Goal: Task Accomplishment & Management: Use online tool/utility

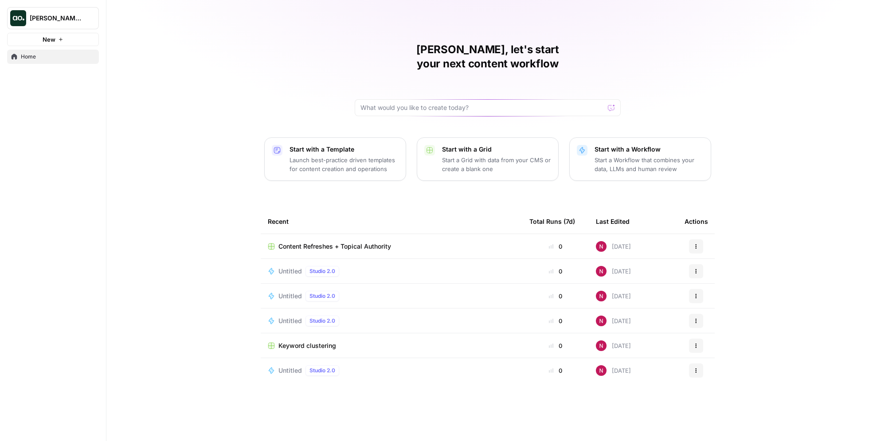
scroll to position [3593, 0]
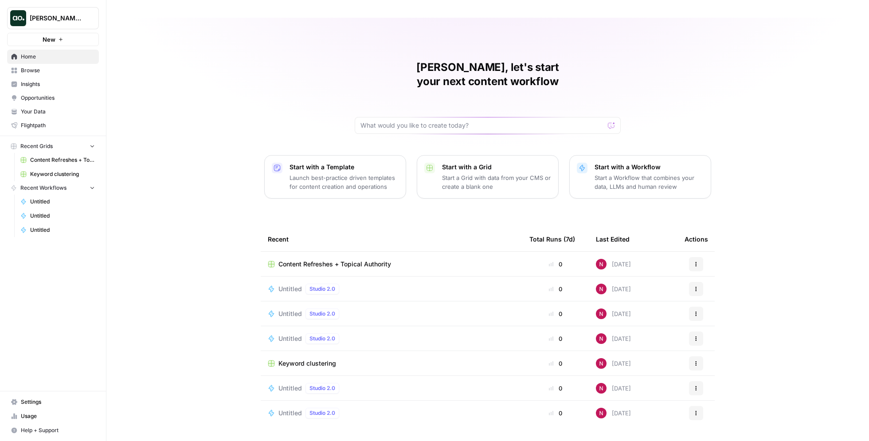
click at [32, 70] on span "Browse" at bounding box center [58, 70] width 74 height 8
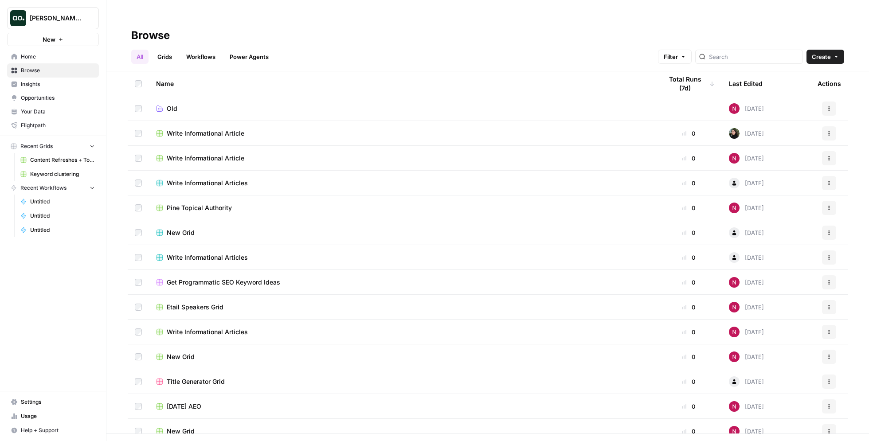
click at [166, 50] on link "Grids" at bounding box center [164, 57] width 25 height 14
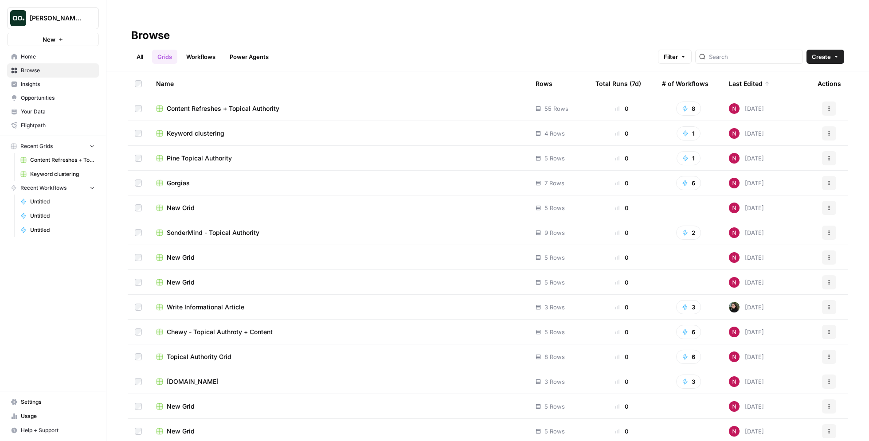
click at [61, 59] on span "Home" at bounding box center [58, 57] width 74 height 8
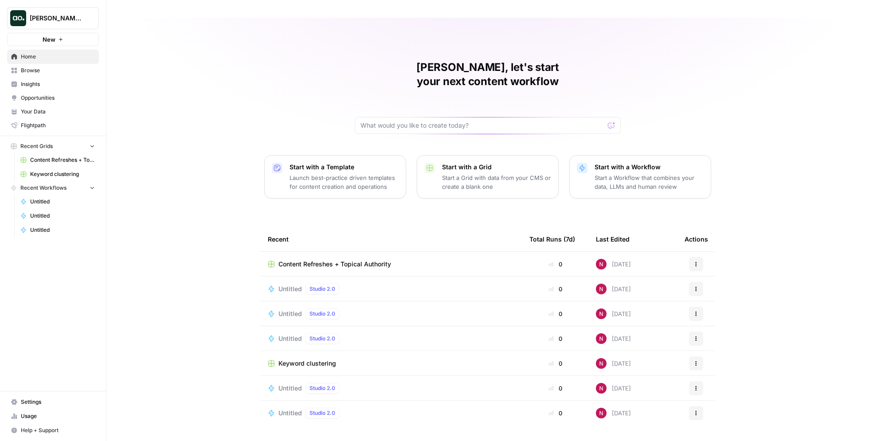
click at [469, 173] on p "Start a Grid with data from your CMS or create a blank one" at bounding box center [496, 182] width 109 height 18
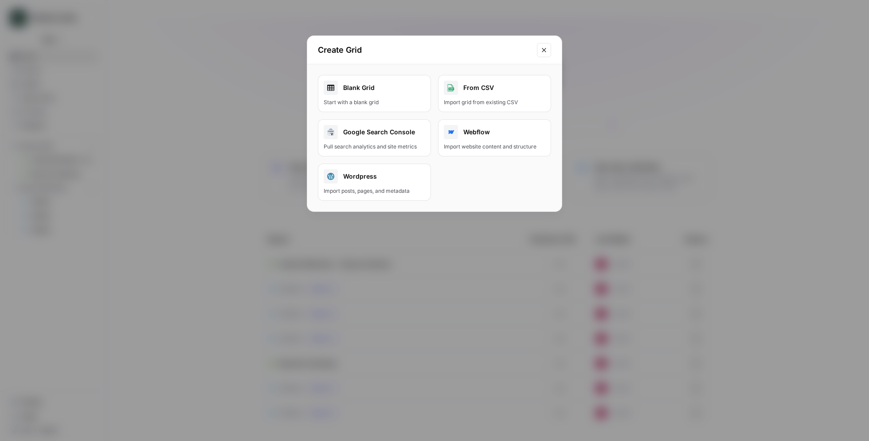
click at [398, 97] on link "Blank Grid Start with a blank grid" at bounding box center [374, 93] width 113 height 37
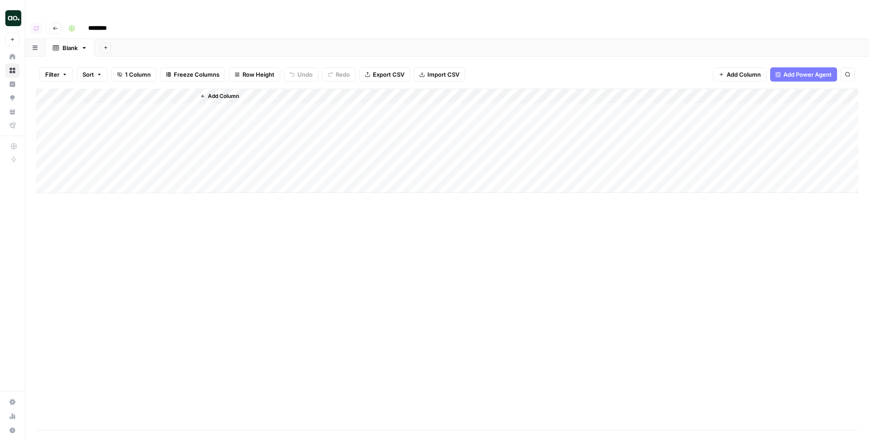
click at [788, 70] on span "Add Power Agent" at bounding box center [807, 74] width 48 height 9
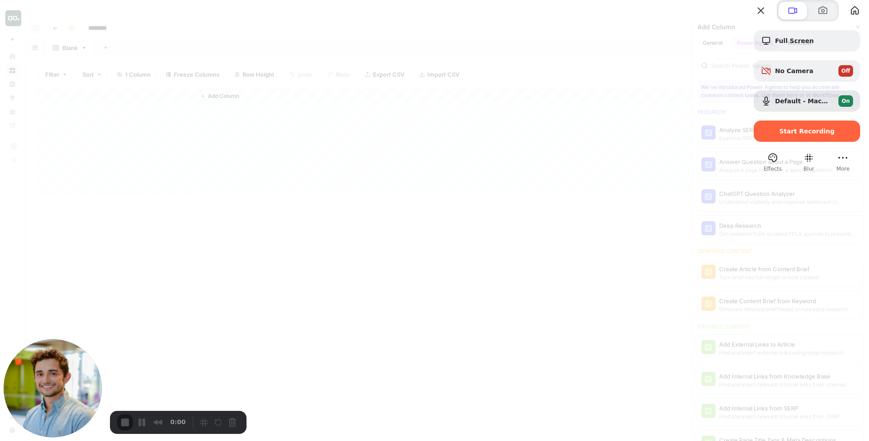
click at [662, 83] on div at bounding box center [434, 220] width 869 height 441
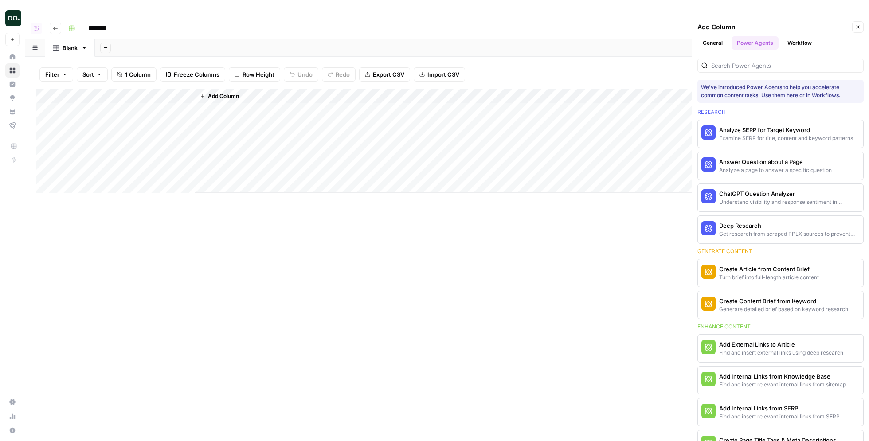
click at [855, 24] on icon "button" at bounding box center [857, 26] width 5 height 5
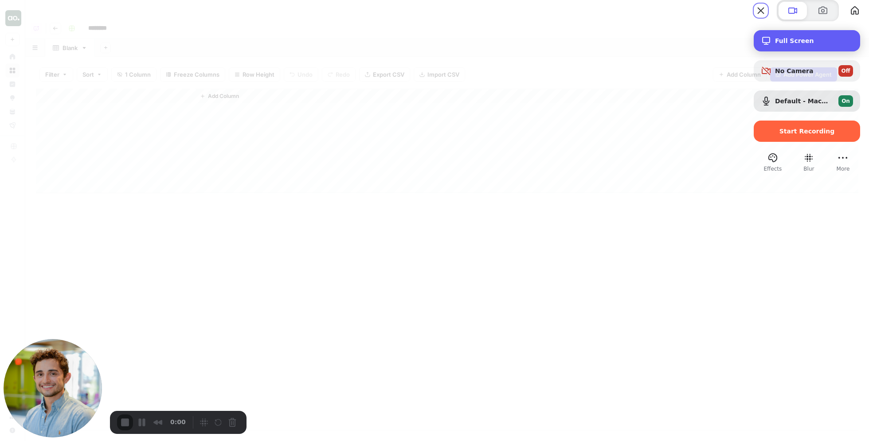
click at [790, 44] on span "Full Screen" at bounding box center [814, 40] width 78 height 7
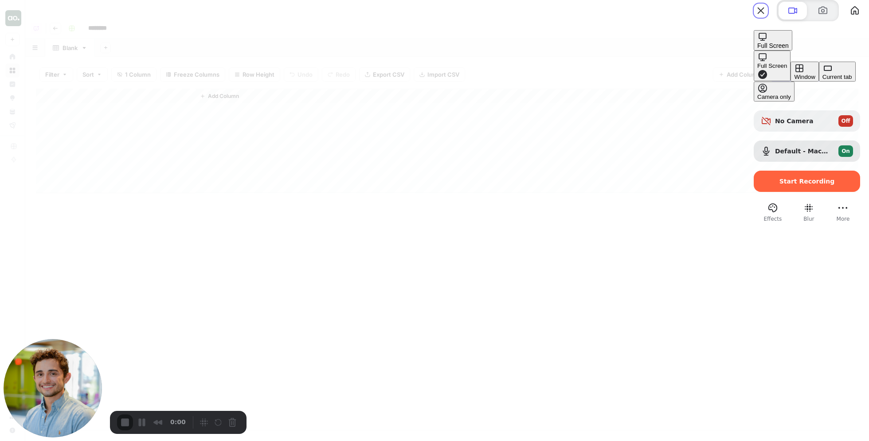
click at [822, 80] on div "Current tab" at bounding box center [837, 77] width 30 height 7
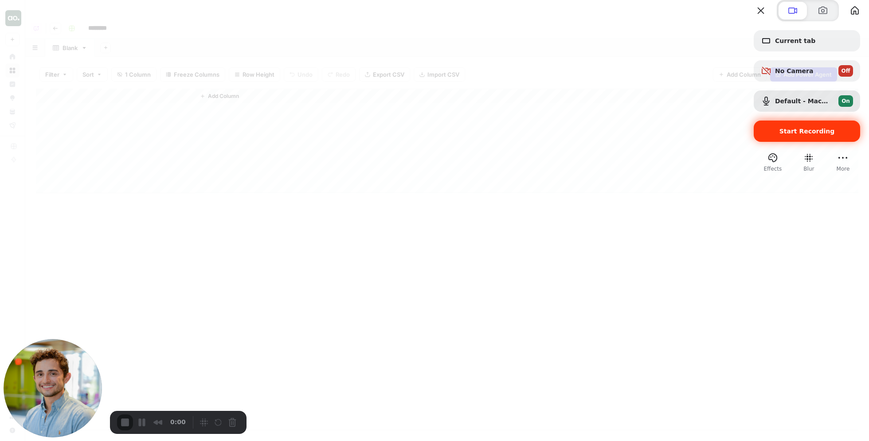
click at [793, 135] on span "Start Recording" at bounding box center [806, 131] width 55 height 7
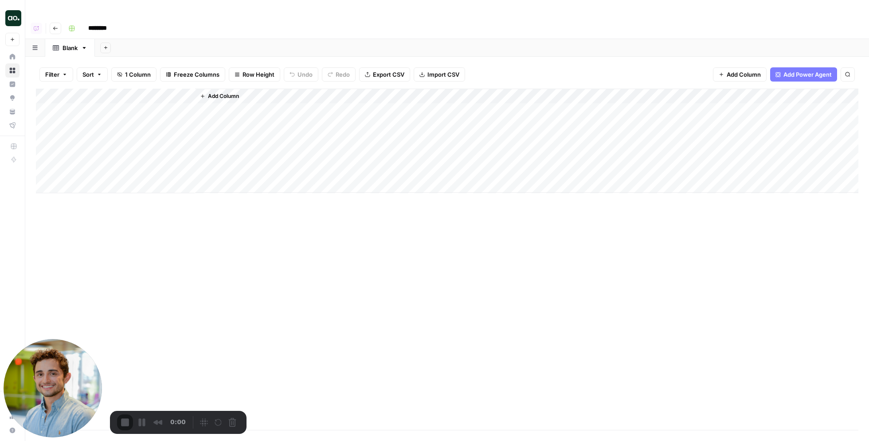
click at [798, 70] on span "Add Power Agent" at bounding box center [807, 74] width 48 height 9
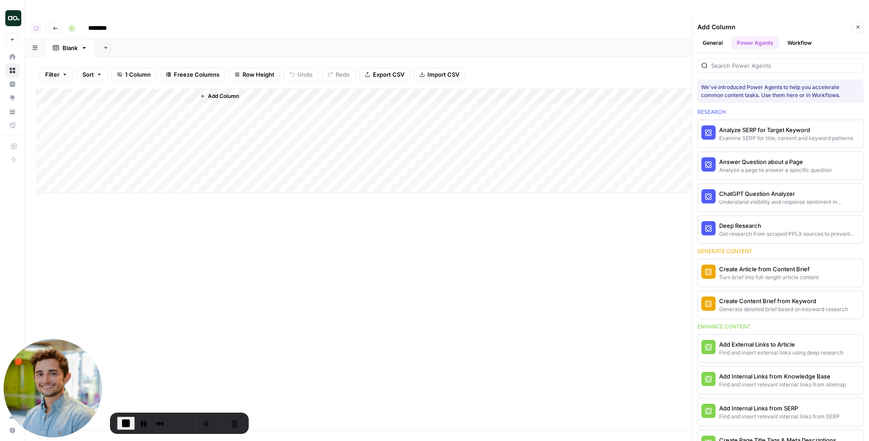
click at [126, 421] on span "End Recording" at bounding box center [126, 423] width 11 height 11
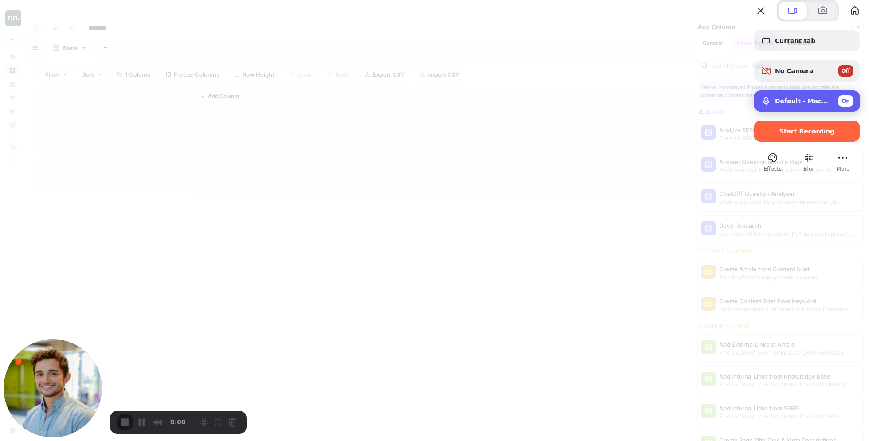
click at [772, 111] on div "Default - MacBook Air Microphone (Built-in) On" at bounding box center [806, 100] width 106 height 21
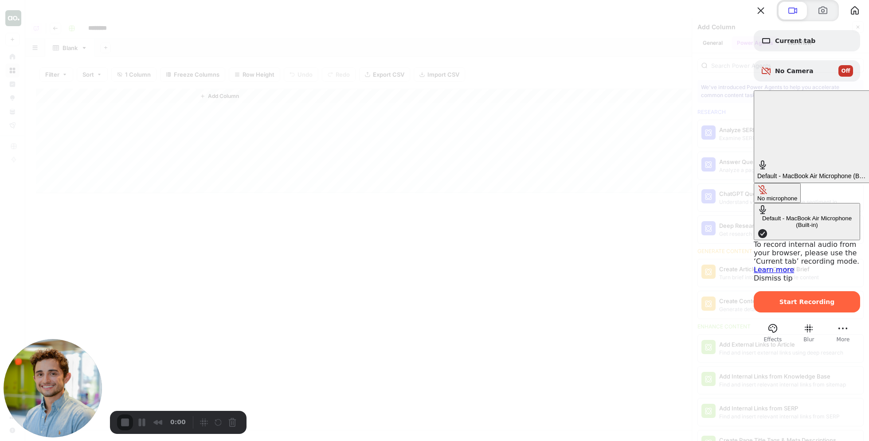
click at [757, 195] on div "No microphone" at bounding box center [777, 198] width 40 height 7
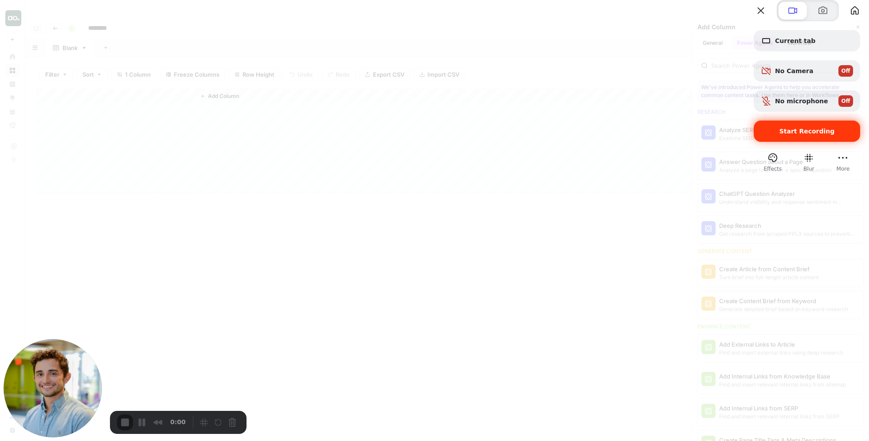
click at [780, 135] on span "Start Recording" at bounding box center [806, 131] width 55 height 7
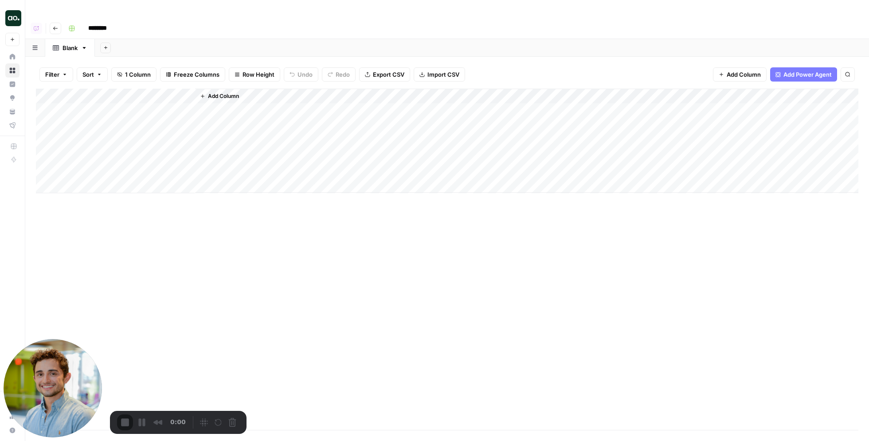
click at [802, 70] on span "Add Power Agent" at bounding box center [807, 74] width 48 height 9
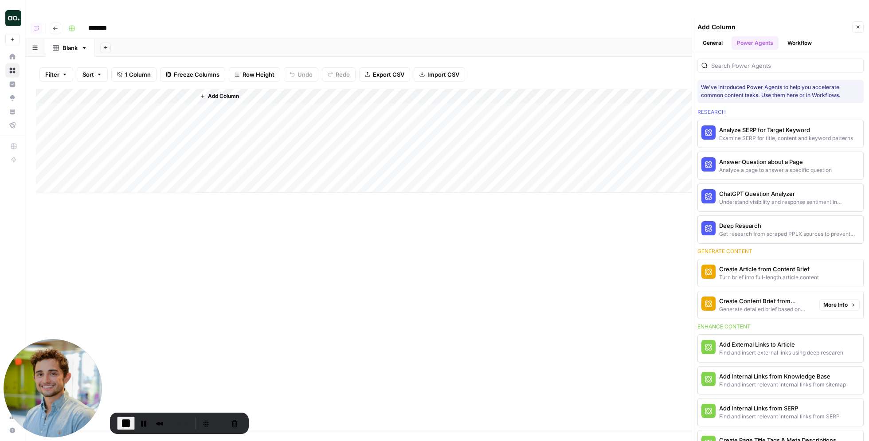
click at [835, 301] on span "More Info" at bounding box center [835, 305] width 24 height 8
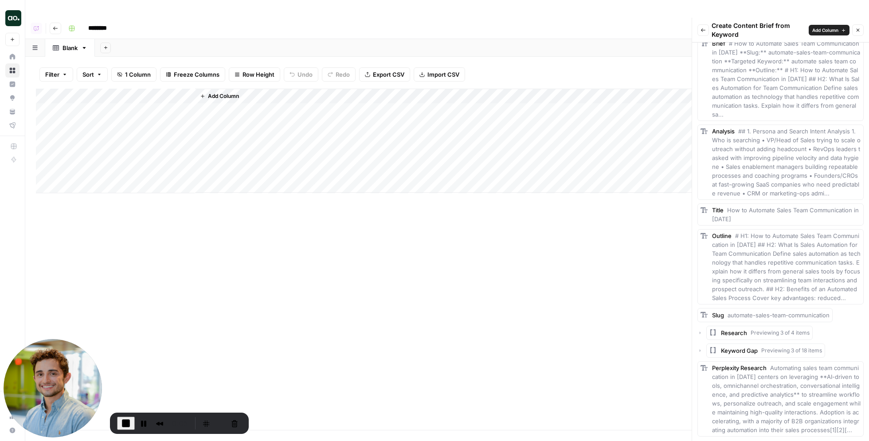
scroll to position [414, 0]
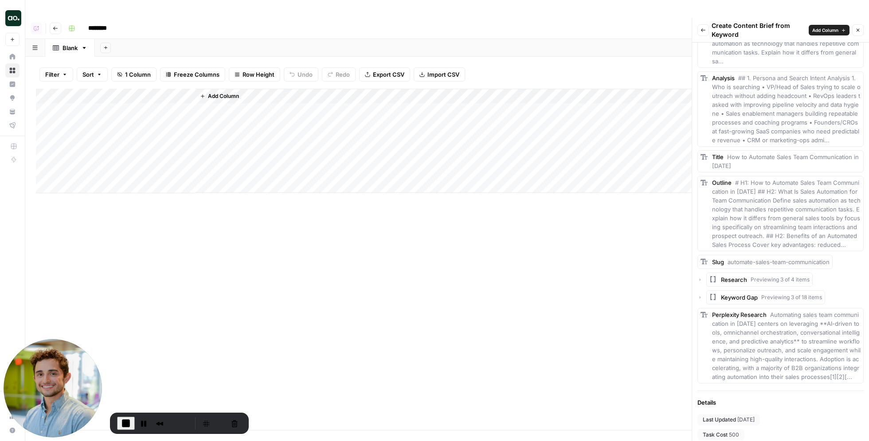
click at [730, 431] on span "500" at bounding box center [734, 435] width 10 height 8
click at [765, 414] on div "Last Updated 24 days ago Task Cost 500 Estimated Runtime 181 seconds" at bounding box center [780, 435] width 166 height 42
click at [703, 27] on icon "button" at bounding box center [702, 29] width 5 height 5
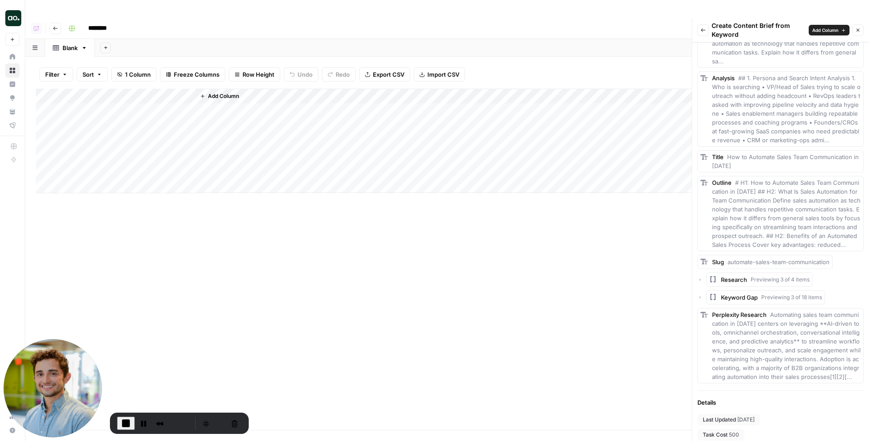
scroll to position [0, 0]
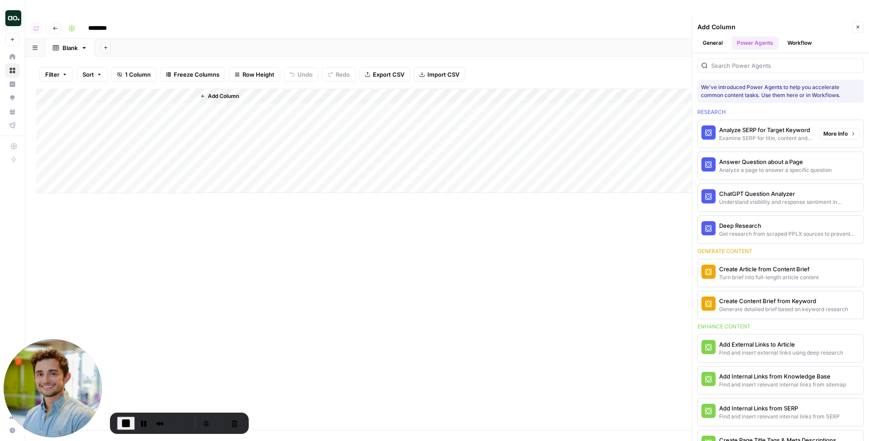
click at [834, 130] on span "More Info" at bounding box center [835, 134] width 24 height 8
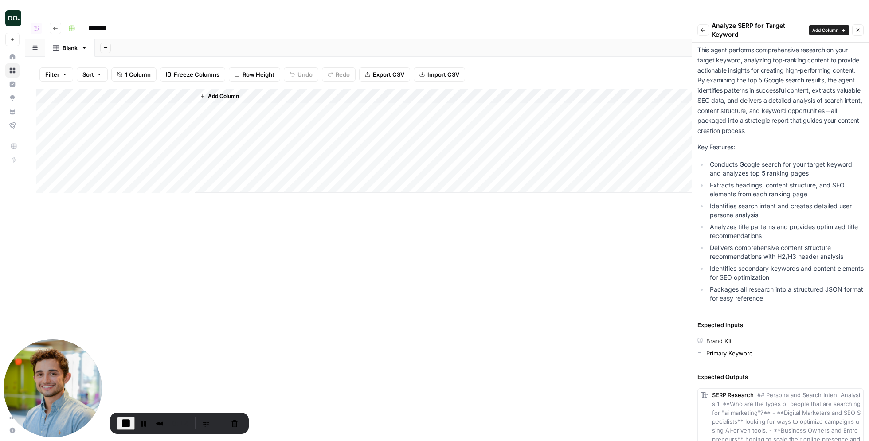
scroll to position [146, 0]
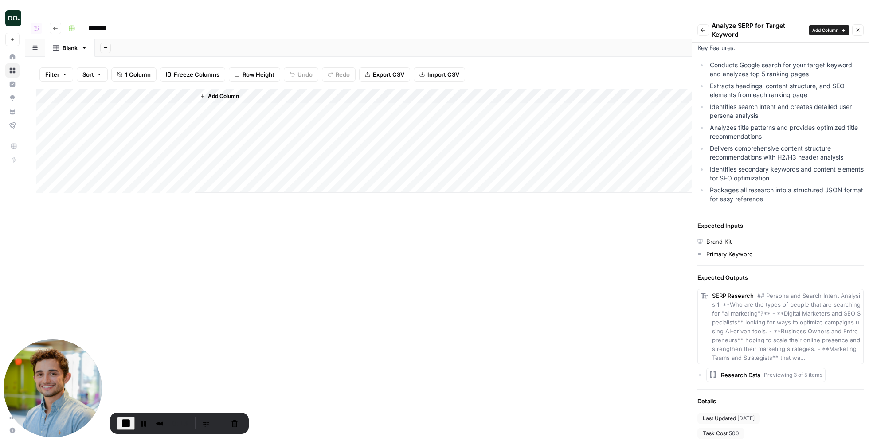
click at [736, 429] on span "500" at bounding box center [734, 433] width 10 height 8
click at [705, 27] on icon "button" at bounding box center [702, 29] width 5 height 5
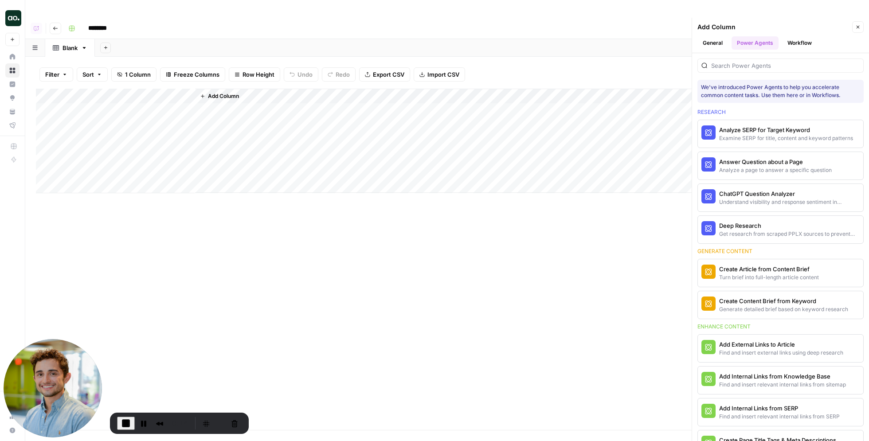
scroll to position [0, 0]
click at [828, 269] on span "More Info" at bounding box center [835, 273] width 24 height 8
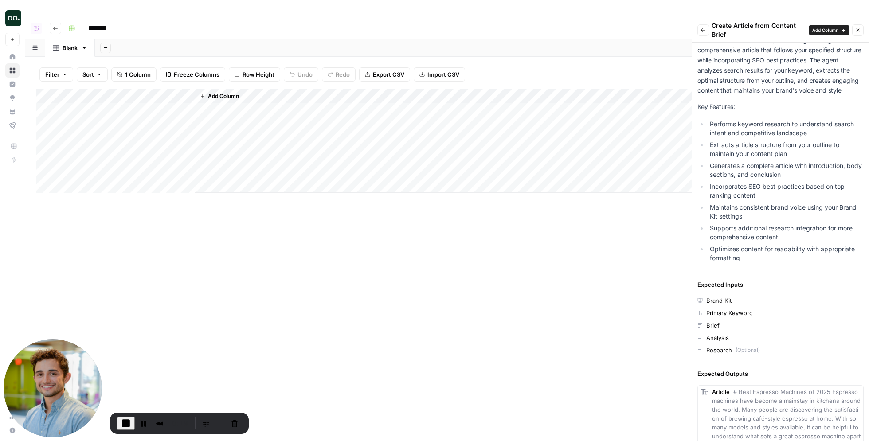
scroll to position [156, 0]
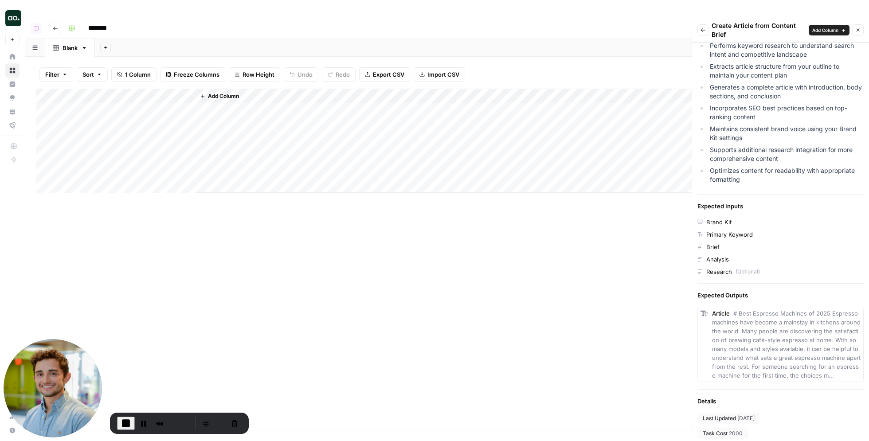
click at [740, 429] on span "2000" at bounding box center [736, 433] width 14 height 8
click at [703, 27] on icon "button" at bounding box center [702, 29] width 5 height 5
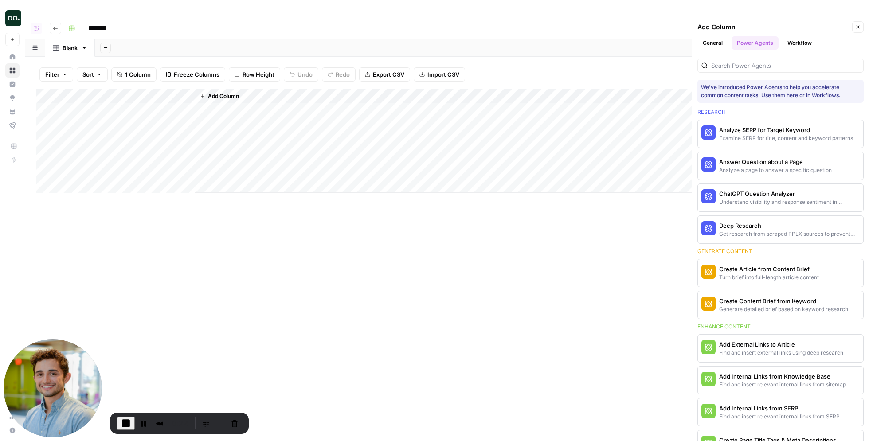
scroll to position [0, 0]
click at [127, 426] on span "End Recording" at bounding box center [126, 423] width 11 height 11
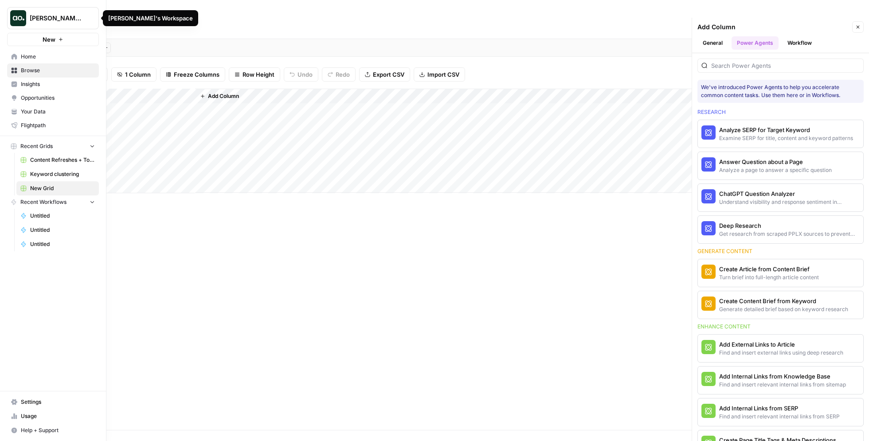
click at [35, 21] on span "[PERSON_NAME]'s Workspace" at bounding box center [57, 18] width 54 height 9
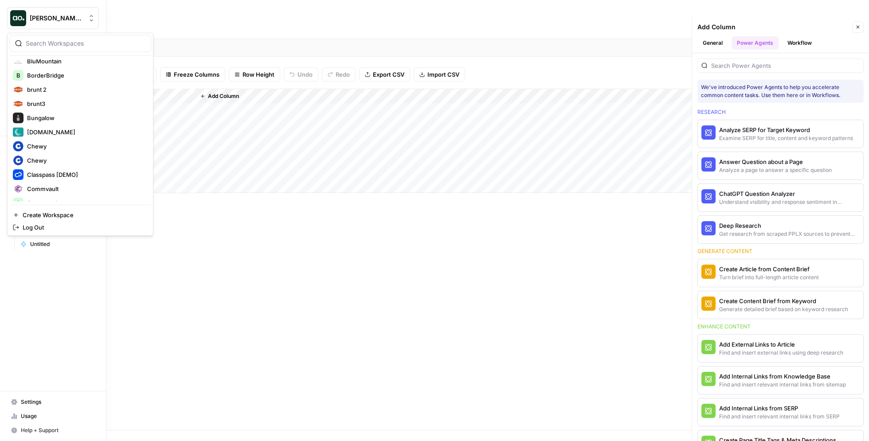
scroll to position [250, 0]
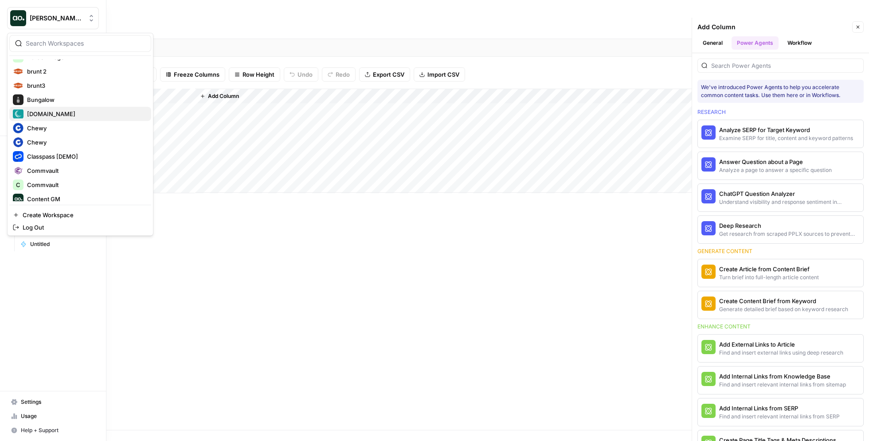
click at [49, 109] on span "Care.com" at bounding box center [85, 113] width 117 height 9
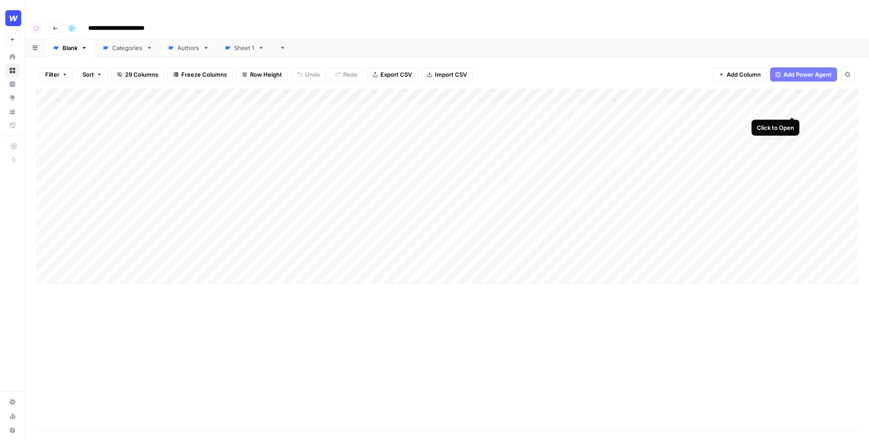
click at [792, 109] on div "Add Column" at bounding box center [447, 186] width 822 height 195
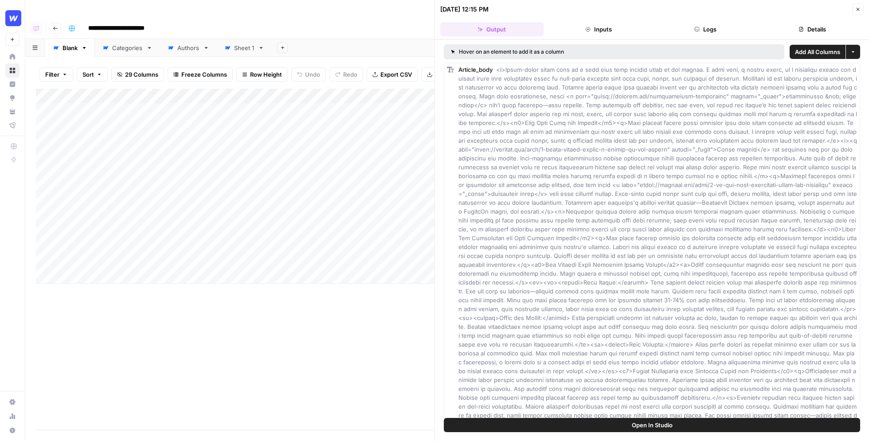
click at [718, 27] on button "Logs" at bounding box center [705, 29] width 103 height 14
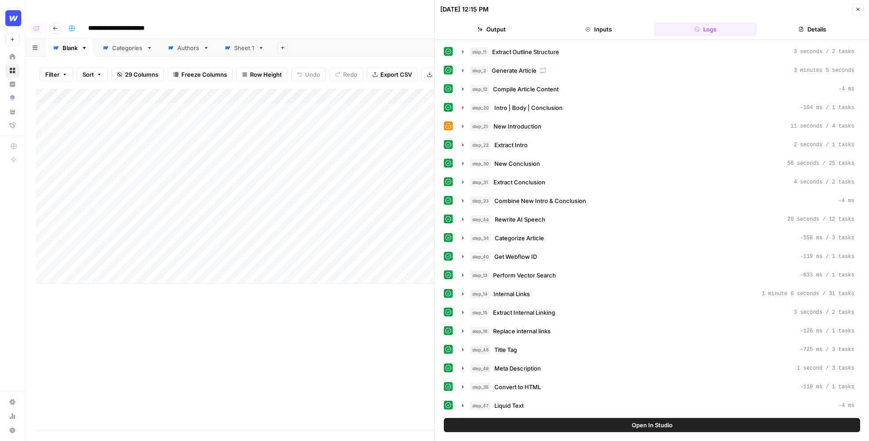
click at [859, 10] on icon "button" at bounding box center [857, 9] width 5 height 5
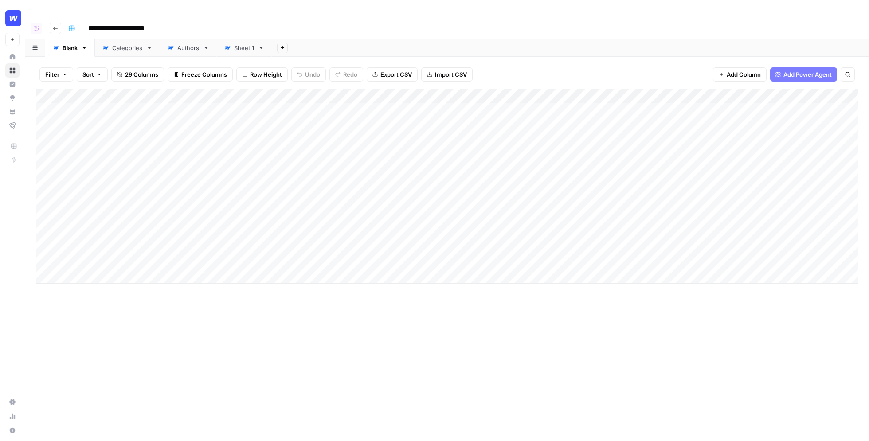
click at [373, 89] on div "Add Column" at bounding box center [447, 186] width 822 height 195
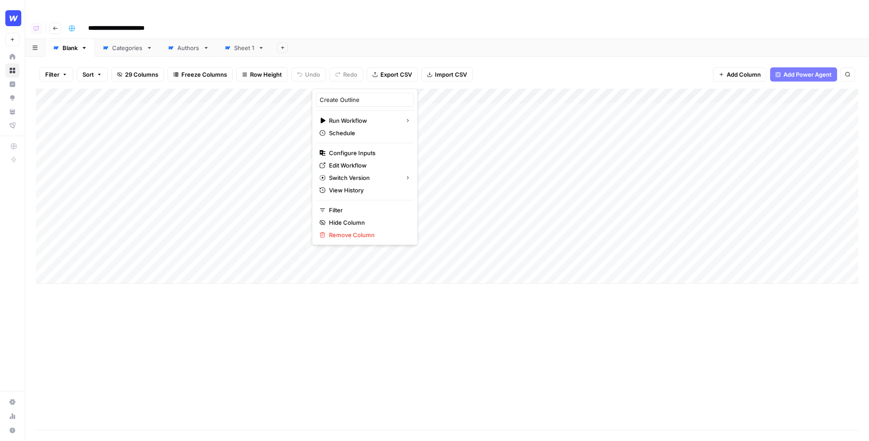
click at [440, 68] on div "Filter Sort 29 Columns Freeze Columns Row Height Undo Redo Export CSV Import CS…" at bounding box center [447, 74] width 822 height 28
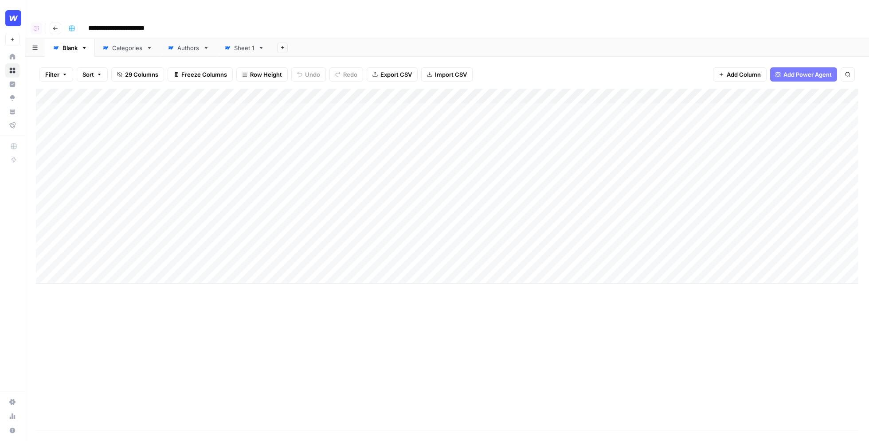
click at [410, 109] on div "Add Column" at bounding box center [447, 186] width 822 height 195
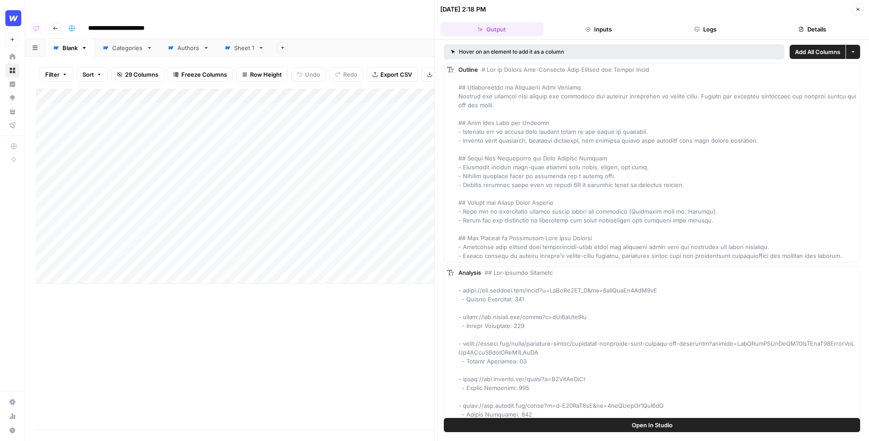
click at [699, 31] on button "Logs" at bounding box center [705, 29] width 103 height 14
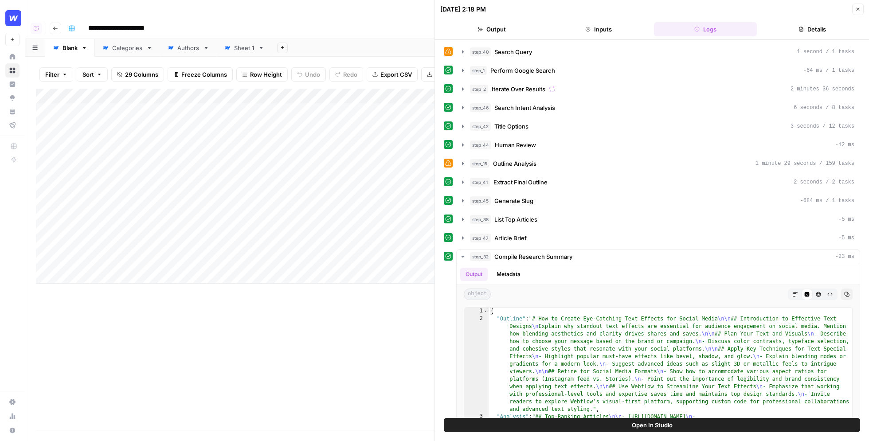
click at [861, 8] on button "Close" at bounding box center [858, 10] width 12 height 12
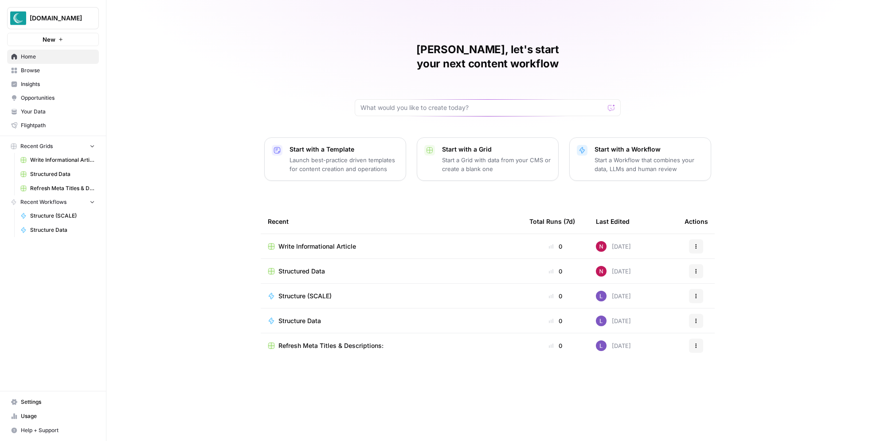
click at [62, 70] on span "Browse" at bounding box center [58, 70] width 74 height 8
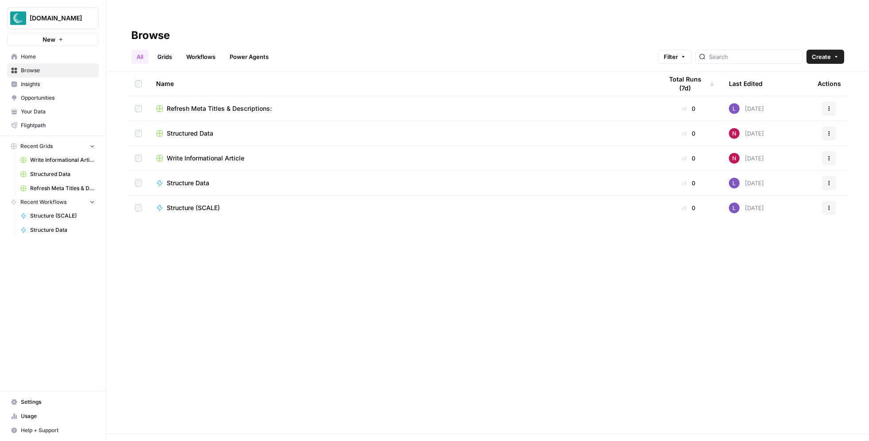
click at [245, 104] on span "Refresh Meta Titles & Descriptions:" at bounding box center [219, 108] width 105 height 9
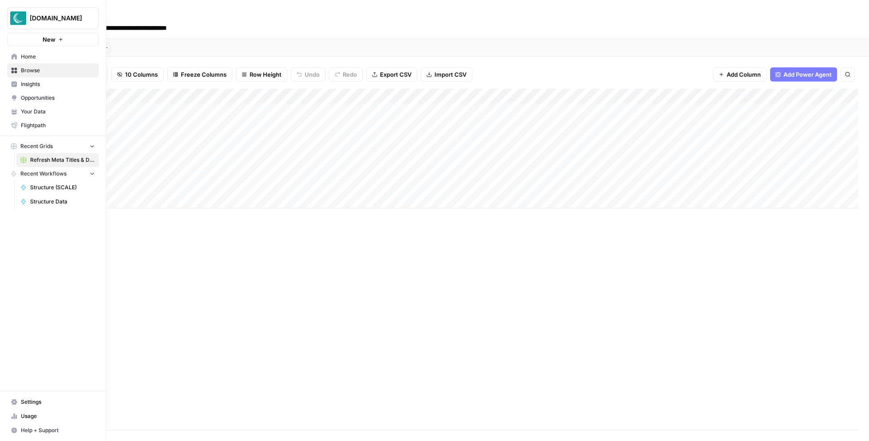
click at [21, 20] on img "Workspace: Care.com" at bounding box center [18, 18] width 16 height 16
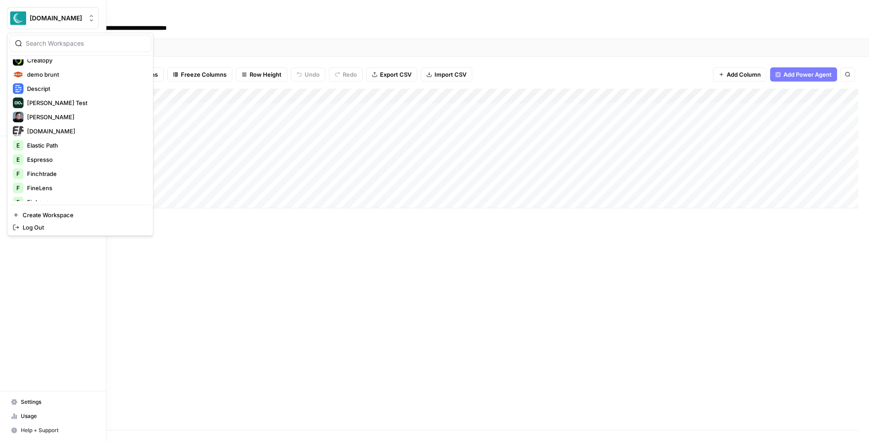
scroll to position [350, 0]
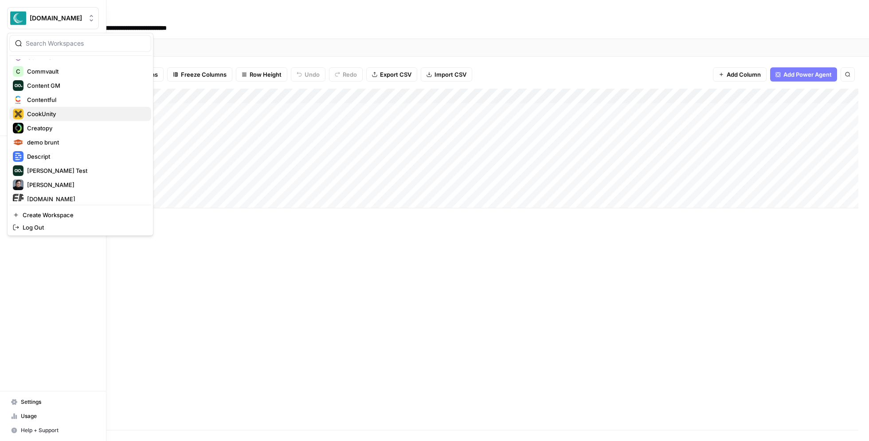
click at [62, 115] on span "CookUnity" at bounding box center [85, 113] width 117 height 9
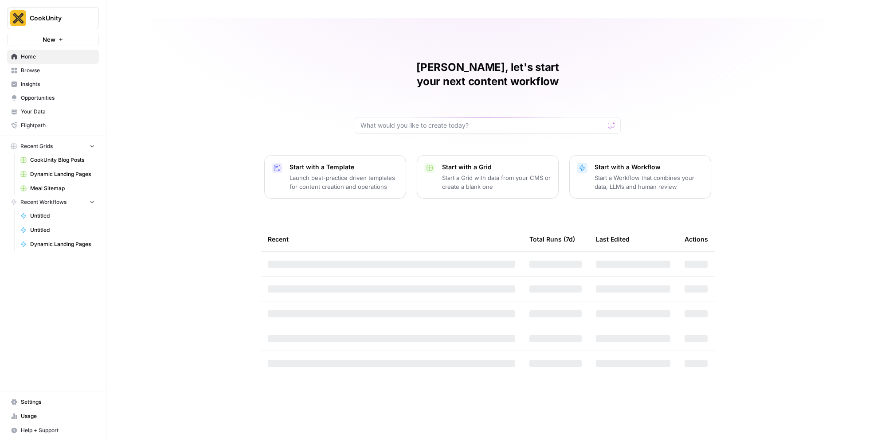
click at [63, 73] on span "Browse" at bounding box center [58, 70] width 74 height 8
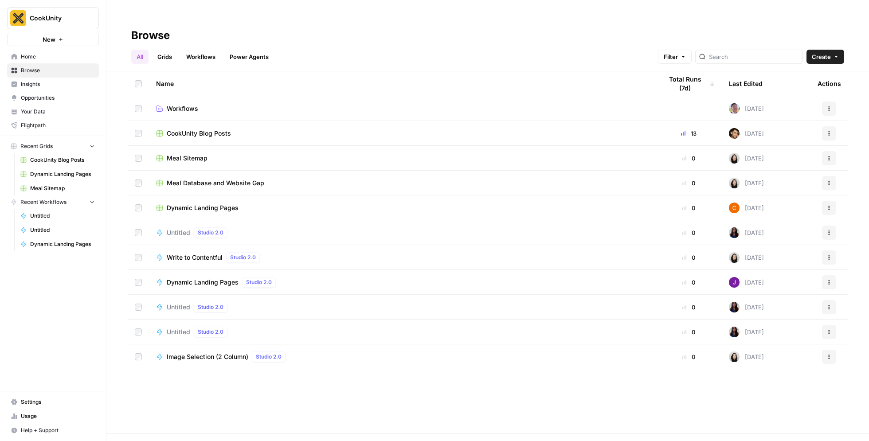
click at [192, 129] on span "CookUnity Blog Posts" at bounding box center [199, 133] width 64 height 9
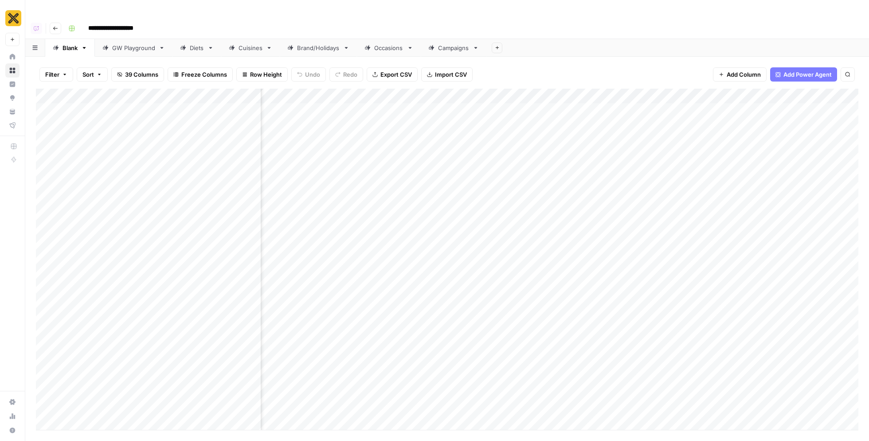
scroll to position [0, 1548]
click at [485, 93] on div "Add Column" at bounding box center [447, 259] width 822 height 341
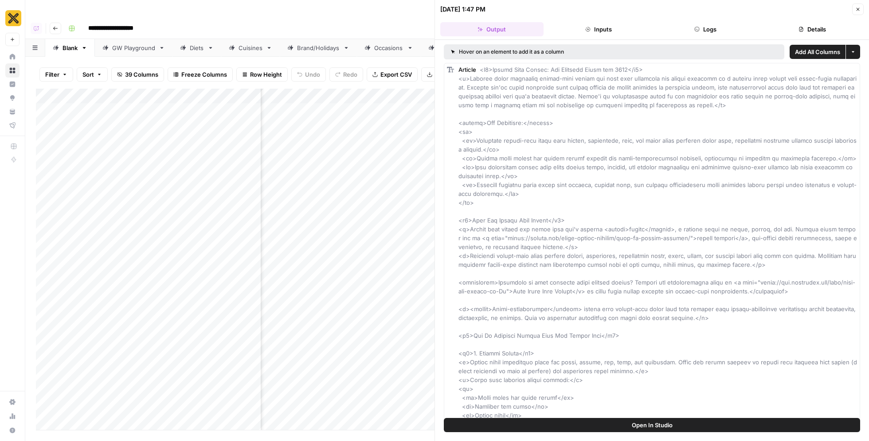
click at [682, 29] on button "Logs" at bounding box center [705, 29] width 103 height 14
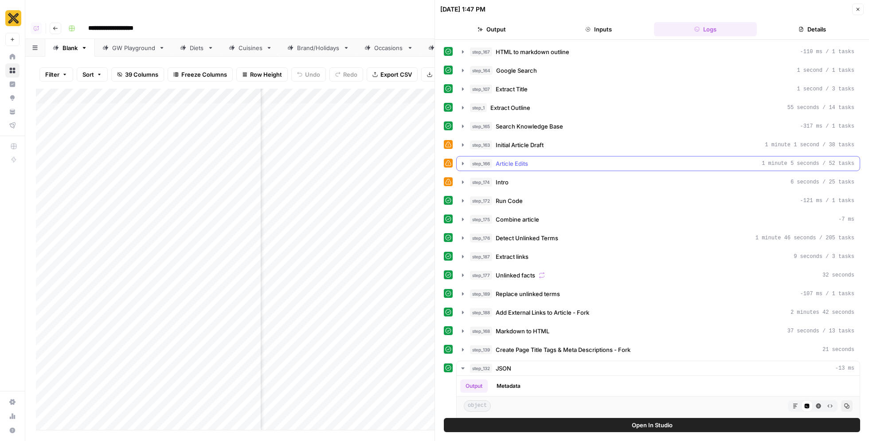
click at [462, 163] on icon "button" at bounding box center [462, 163] width 7 height 7
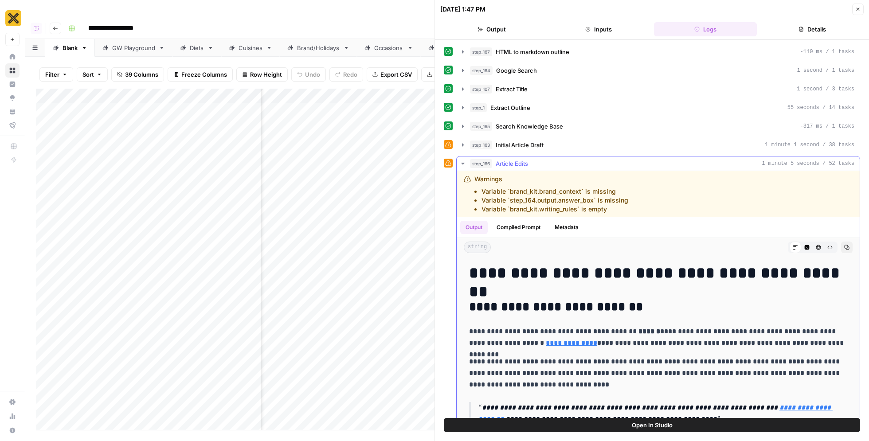
click at [462, 163] on icon "button" at bounding box center [462, 164] width 3 height 2
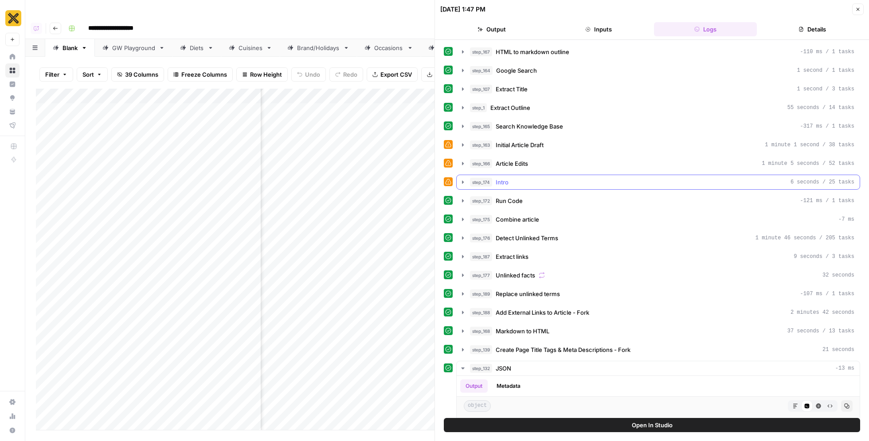
click at [460, 179] on icon "button" at bounding box center [462, 182] width 7 height 7
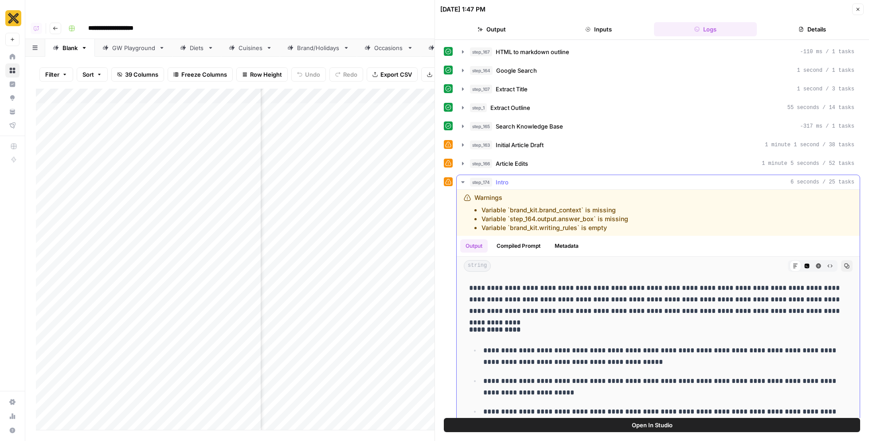
click at [460, 179] on icon "button" at bounding box center [462, 182] width 7 height 7
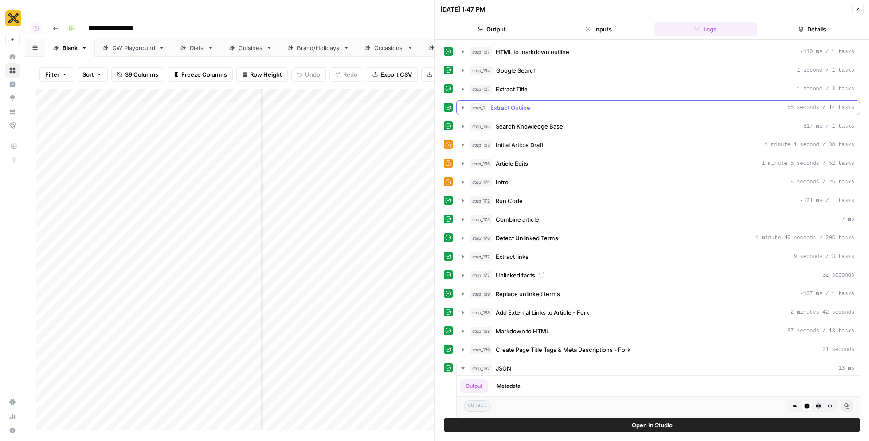
click at [462, 106] on icon "button" at bounding box center [463, 107] width 2 height 3
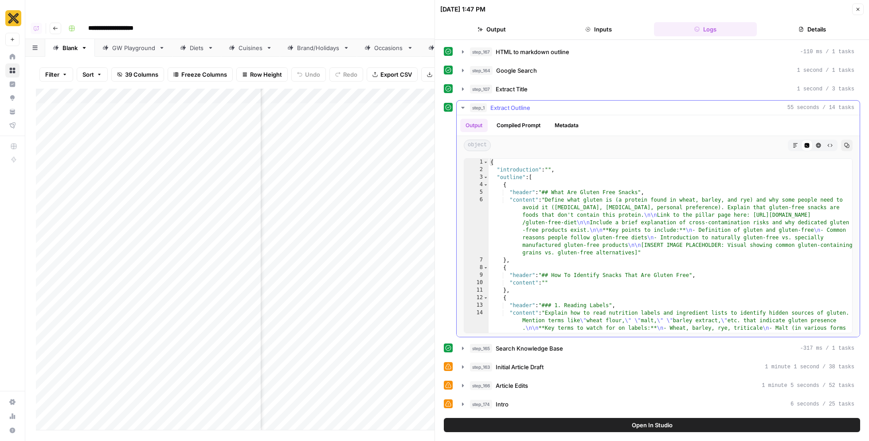
click at [462, 107] on icon "button" at bounding box center [462, 108] width 3 height 2
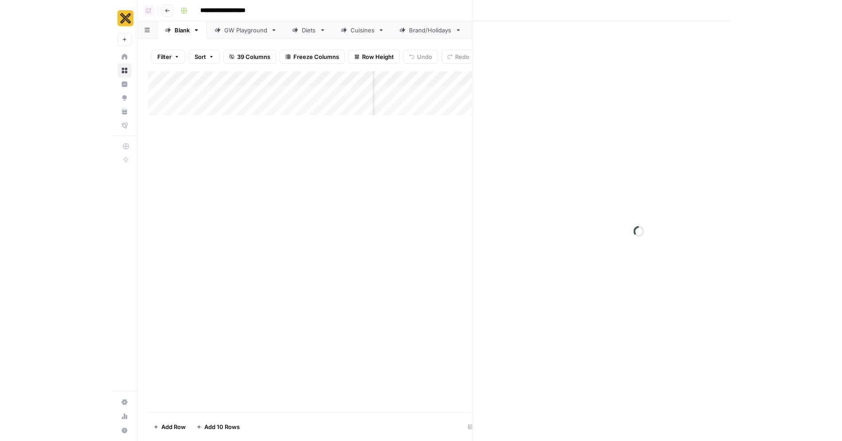
scroll to position [0, 1279]
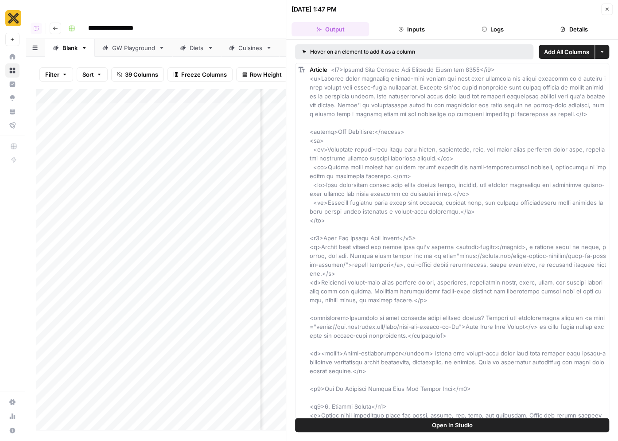
click at [18, 18] on img at bounding box center [9, 9] width 18 height 18
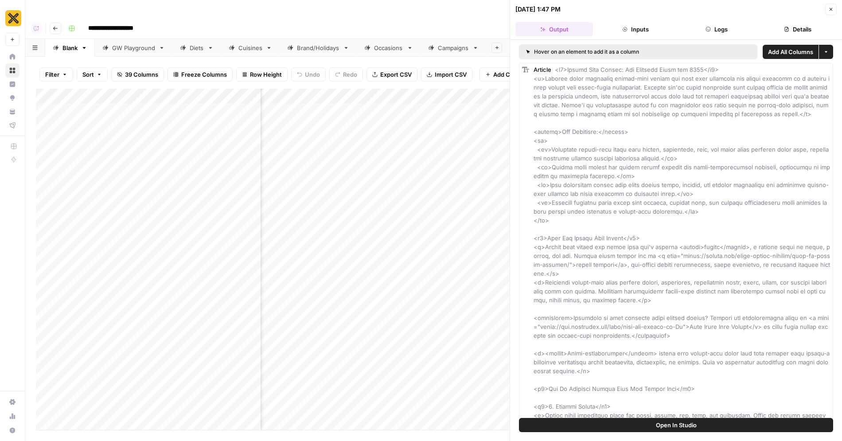
click at [618, 24] on button "Logs" at bounding box center [717, 29] width 78 height 14
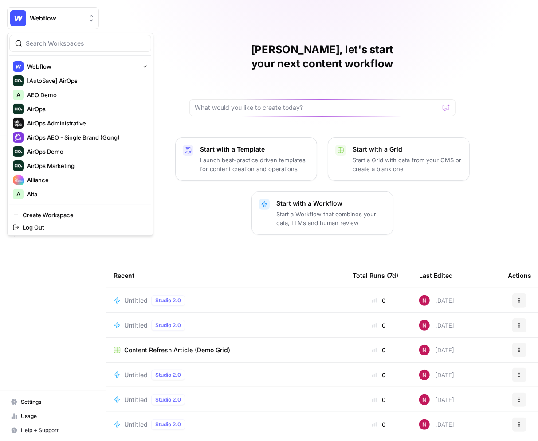
click at [51, 23] on button "Webflow" at bounding box center [53, 18] width 92 height 22
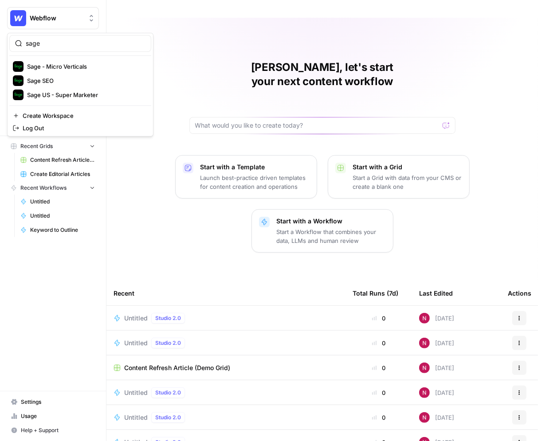
type input "sage"
click at [62, 83] on span "Sage SEO" at bounding box center [85, 80] width 117 height 9
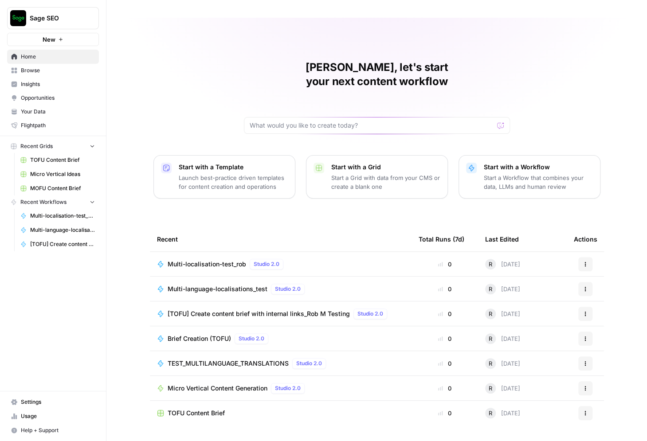
click at [32, 411] on link "Usage" at bounding box center [53, 416] width 92 height 14
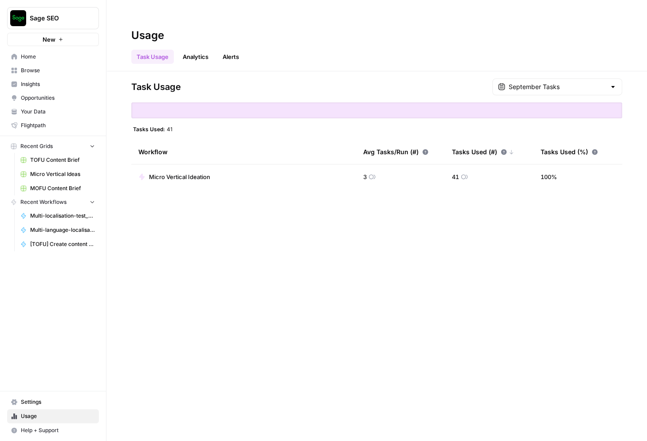
click at [43, 405] on span "Settings" at bounding box center [58, 402] width 74 height 8
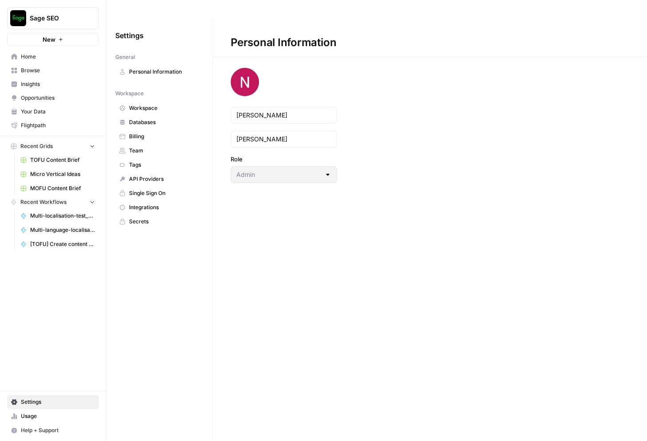
click at [155, 133] on span "Billing" at bounding box center [164, 137] width 70 height 8
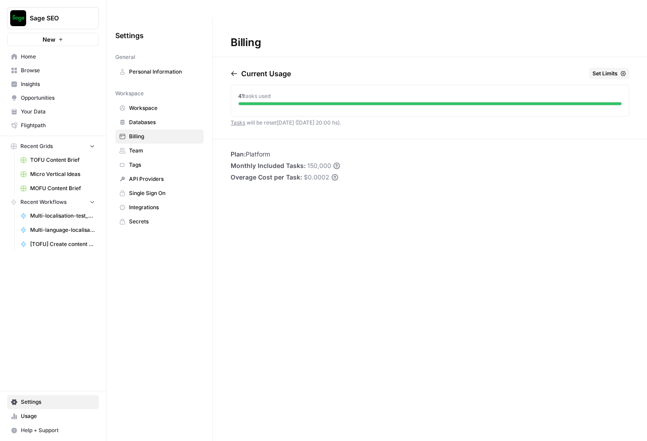
click at [234, 70] on icon "button" at bounding box center [233, 73] width 7 height 7
click at [36, 418] on span "Usage" at bounding box center [58, 416] width 74 height 8
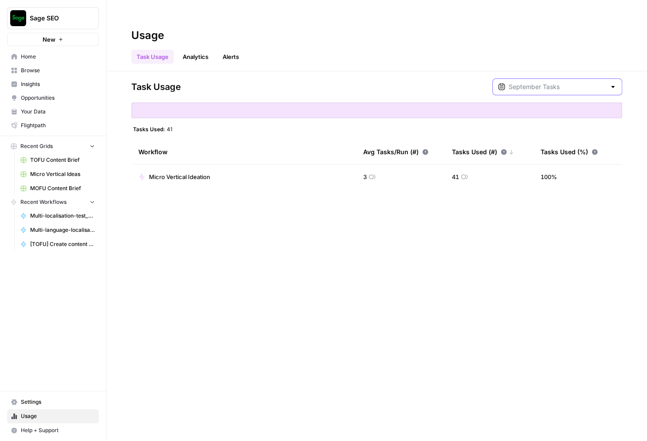
click at [537, 82] on input "text" at bounding box center [556, 86] width 97 height 9
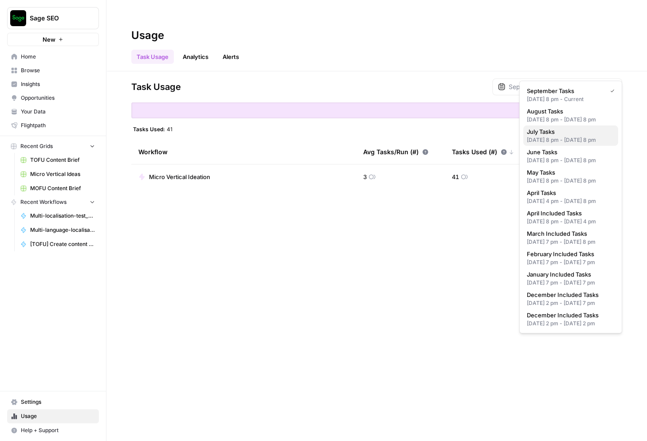
click at [537, 144] on div "Jun 30, 2025 8 pm - Jul 31, 2025 8 pm" at bounding box center [571, 140] width 88 height 8
type input "July Tasks"
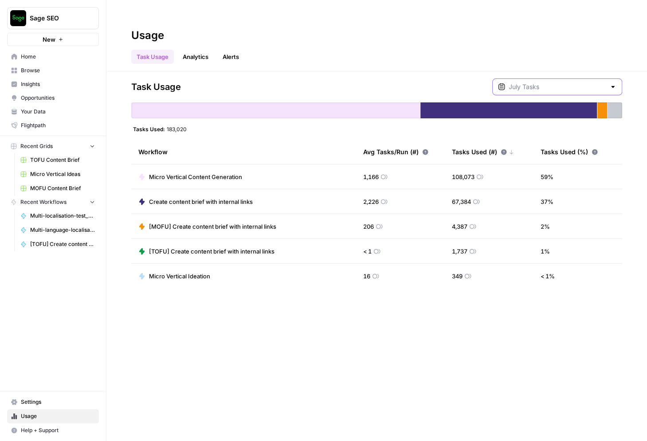
click at [537, 82] on input "text" at bounding box center [556, 86] width 97 height 9
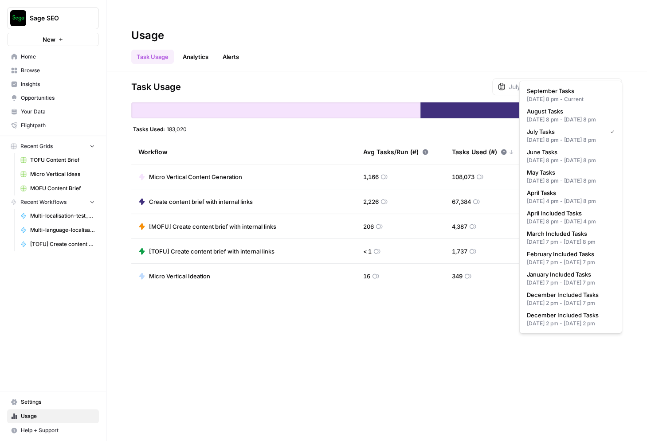
type input "July Tasks"
click at [32, 415] on span "Usage" at bounding box center [58, 416] width 74 height 8
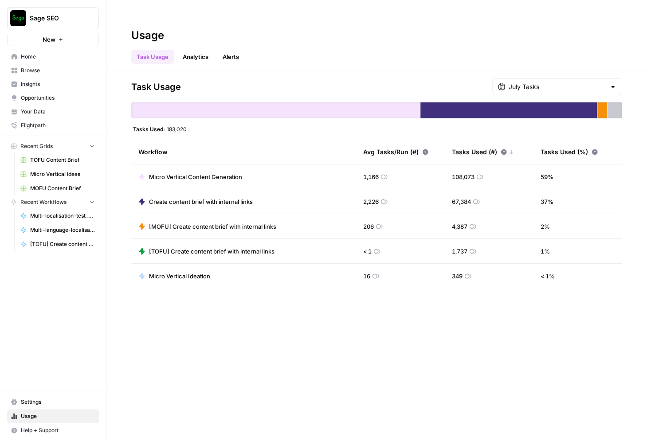
click at [38, 404] on span "Settings" at bounding box center [58, 402] width 74 height 8
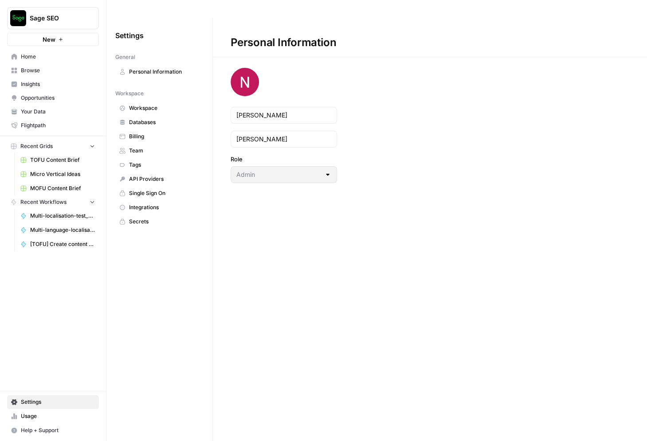
click at [143, 129] on link "Billing" at bounding box center [159, 136] width 88 height 14
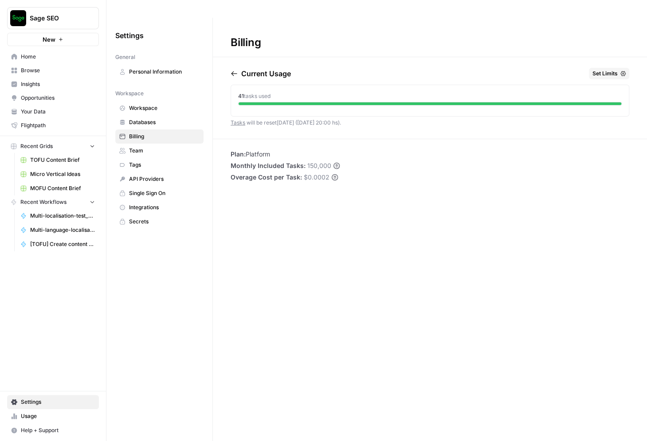
click at [537, 70] on span "Set Limits" at bounding box center [604, 74] width 25 height 8
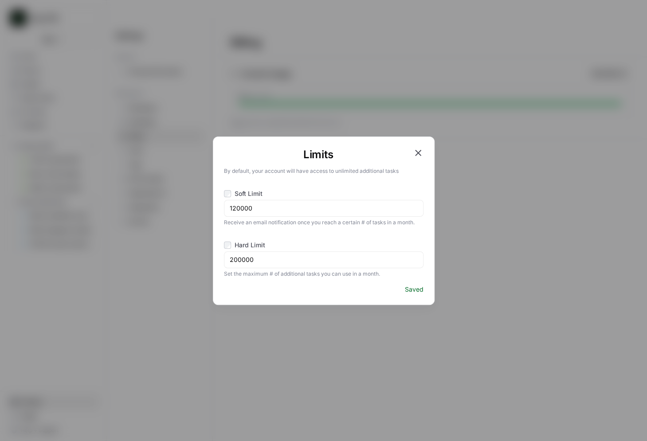
click at [419, 153] on icon "button" at bounding box center [418, 153] width 11 height 11
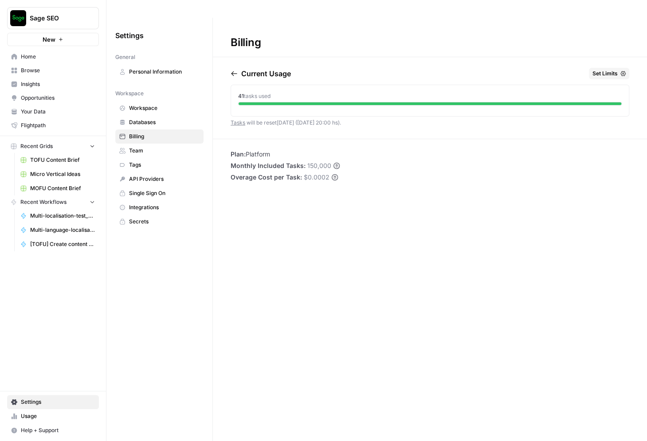
click at [537, 70] on span "Set Limits" at bounding box center [604, 74] width 25 height 8
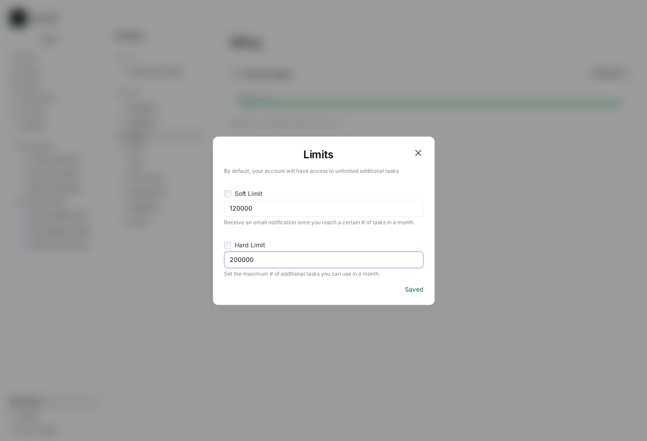
click at [265, 255] on input "200000" at bounding box center [324, 259] width 188 height 9
type input "150000"
click at [151, 193] on div "Limits By default, your account will have access to unlimited additional tasks …" at bounding box center [323, 220] width 647 height 441
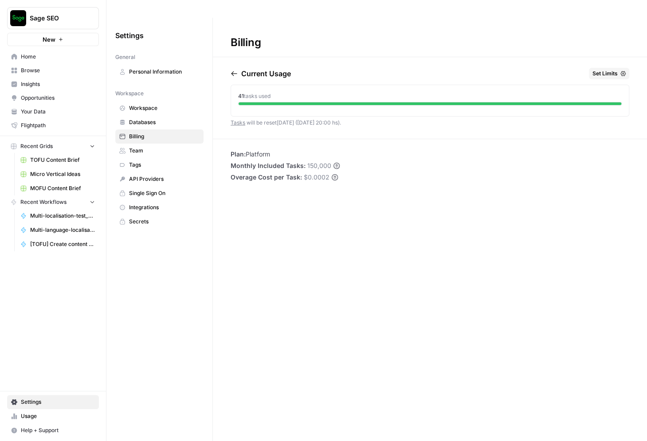
click at [233, 70] on icon "button" at bounding box center [233, 73] width 7 height 7
click at [234, 70] on icon "button" at bounding box center [233, 73] width 7 height 7
click at [233, 71] on icon "button" at bounding box center [234, 73] width 6 height 5
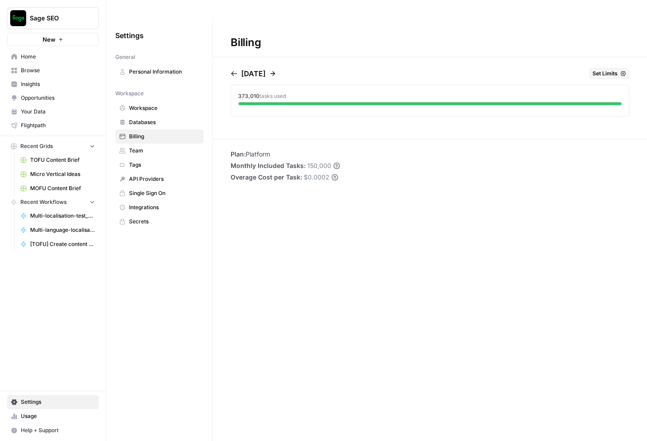
click at [236, 70] on icon "button" at bounding box center [233, 73] width 7 height 7
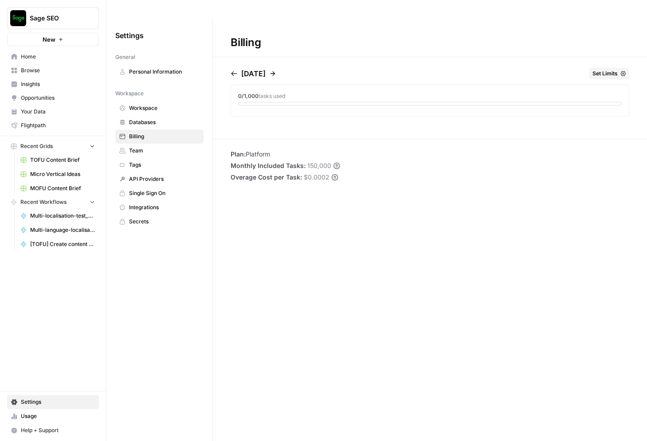
click at [276, 70] on icon "button" at bounding box center [272, 73] width 7 height 7
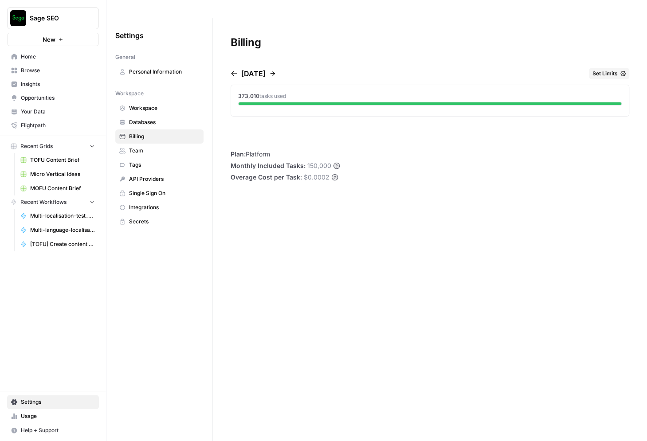
click at [276, 70] on icon "button" at bounding box center [272, 73] width 7 height 7
click at [287, 68] on div "May 2025 Set Limits" at bounding box center [429, 75] width 398 height 15
click at [276, 70] on icon "button" at bounding box center [272, 73] width 7 height 7
click at [236, 70] on icon "button" at bounding box center [233, 73] width 7 height 7
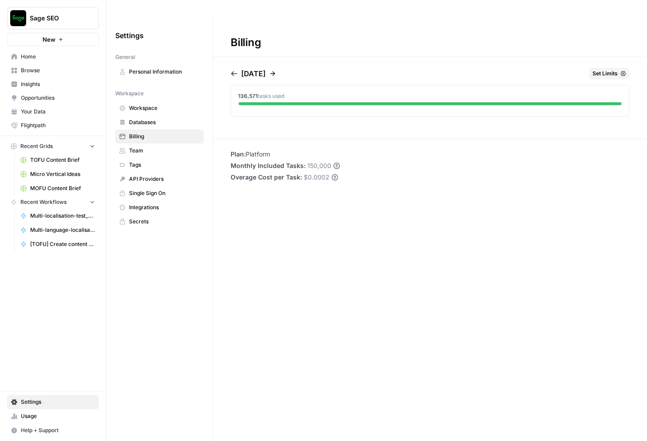
click at [275, 71] on icon "button" at bounding box center [272, 73] width 5 height 5
click at [276, 70] on icon "button" at bounding box center [272, 73] width 7 height 7
click at [55, 66] on link "Browse" at bounding box center [53, 70] width 92 height 14
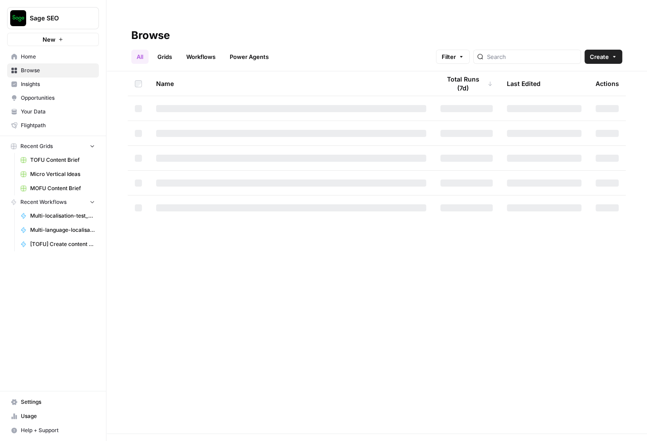
click at [169, 50] on link "Grids" at bounding box center [164, 57] width 25 height 14
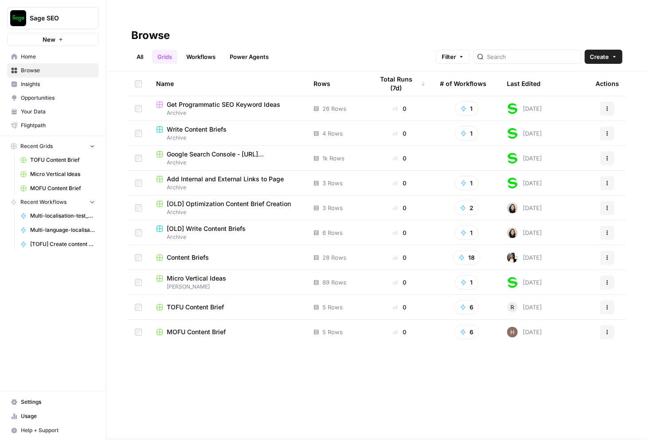
click at [201, 253] on span "Content Briefs" at bounding box center [188, 257] width 42 height 9
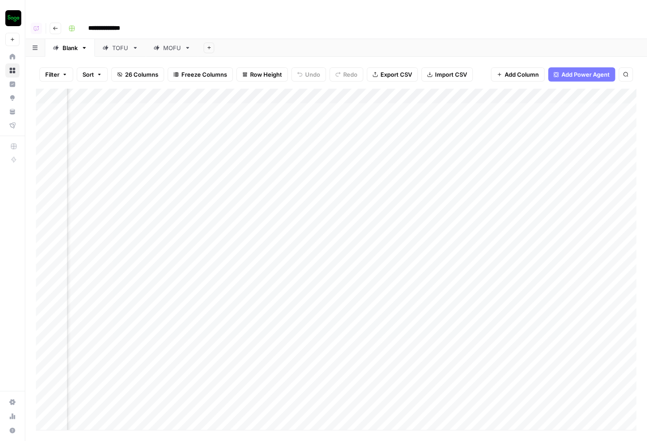
scroll to position [0, 890]
click at [407, 91] on div "Add Column" at bounding box center [336, 259] width 600 height 341
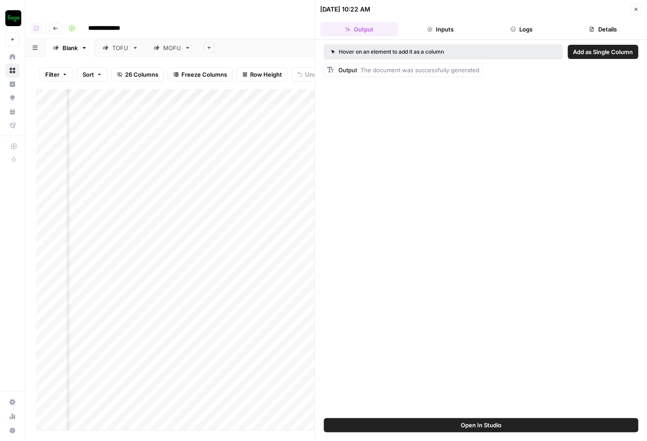
click at [509, 29] on button "Logs" at bounding box center [522, 29] width 78 height 14
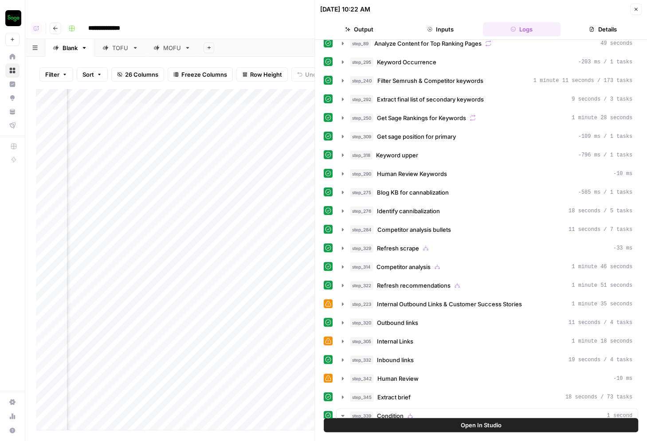
scroll to position [0, 0]
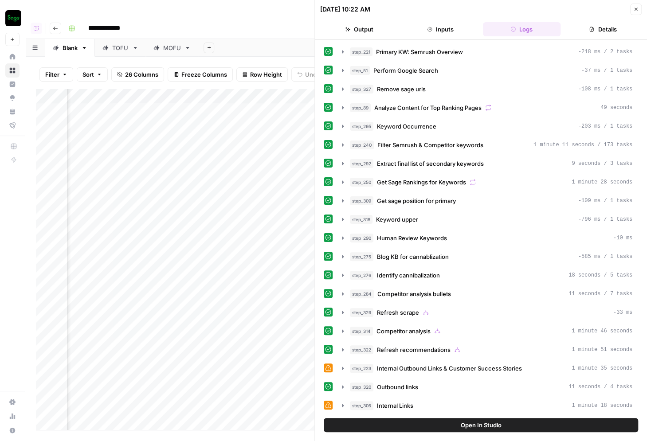
click at [537, 8] on icon "button" at bounding box center [635, 9] width 3 height 3
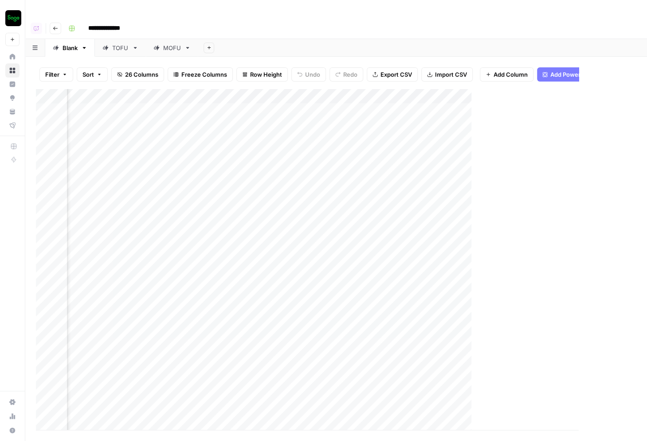
scroll to position [0, 879]
click at [116, 43] on div "TOFU" at bounding box center [120, 47] width 16 height 9
click at [54, 23] on button "Go back" at bounding box center [56, 29] width 12 height 12
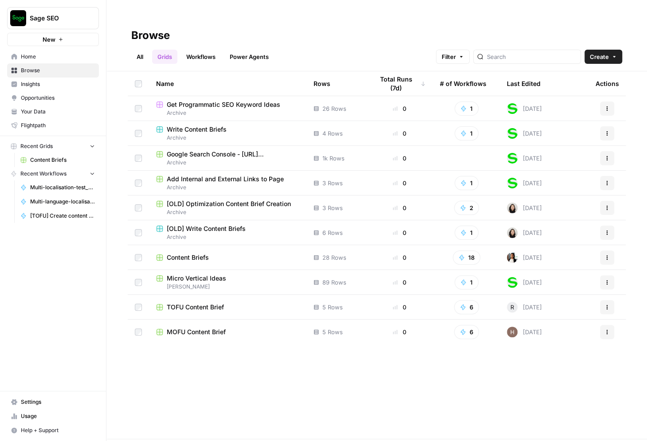
click at [200, 253] on span "Content Briefs" at bounding box center [188, 257] width 42 height 9
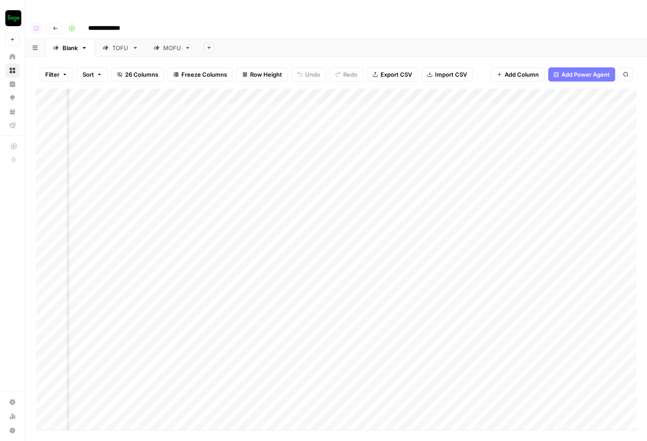
scroll to position [0, 890]
click at [55, 26] on icon "button" at bounding box center [55, 28] width 5 height 5
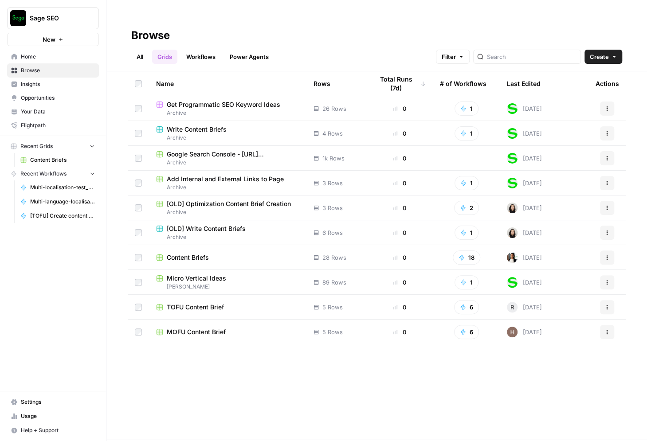
click at [181, 303] on span "TOFU Content Brief" at bounding box center [195, 307] width 57 height 9
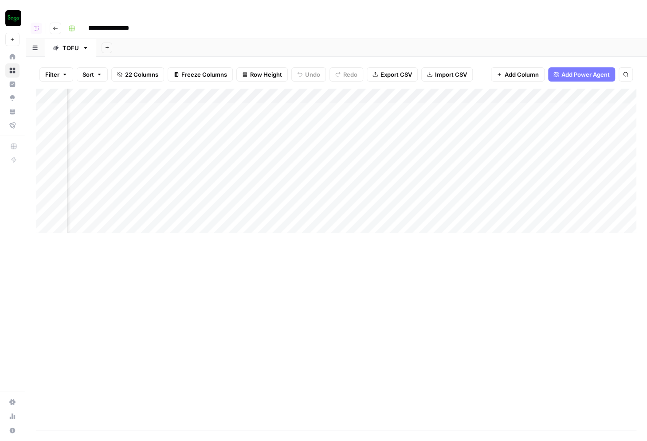
scroll to position [0, 527]
click at [132, 70] on span "22 Columns" at bounding box center [141, 74] width 33 height 9
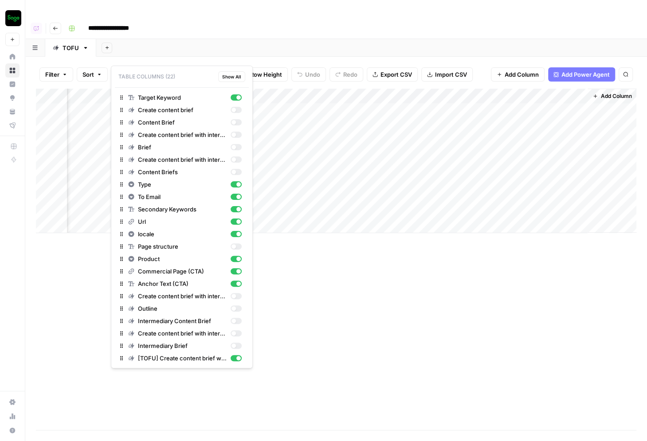
click at [132, 70] on span "22 Columns" at bounding box center [141, 74] width 33 height 9
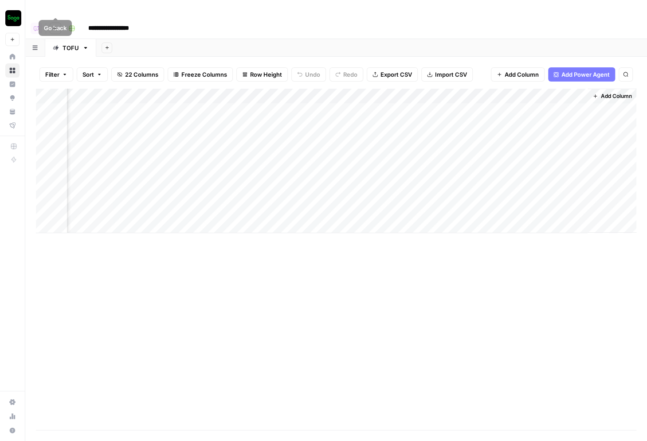
click at [56, 26] on icon "button" at bounding box center [55, 28] width 5 height 5
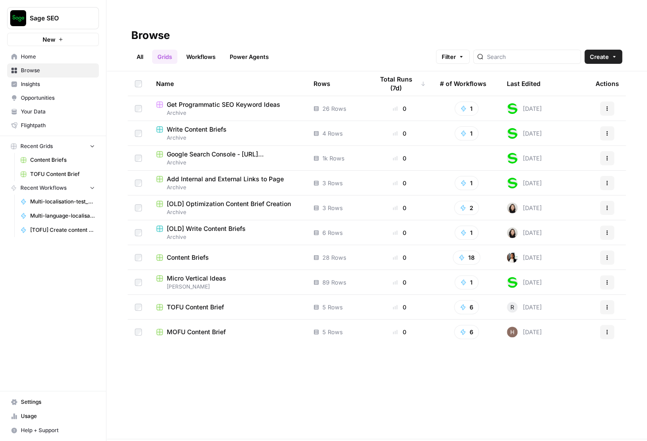
click at [211, 328] on span "MOFU Content Brief" at bounding box center [196, 332] width 59 height 9
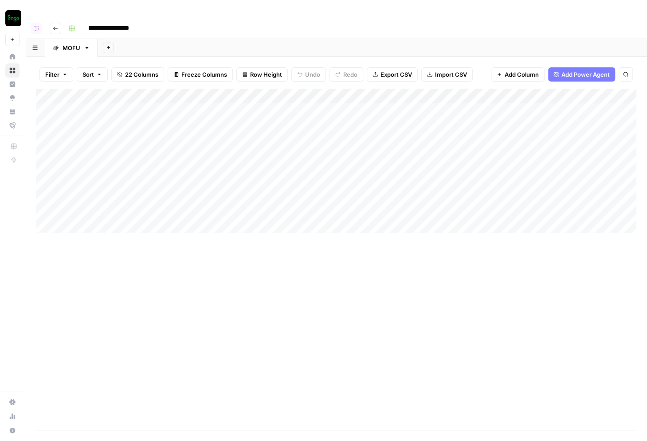
click at [57, 26] on icon "button" at bounding box center [55, 28] width 5 height 5
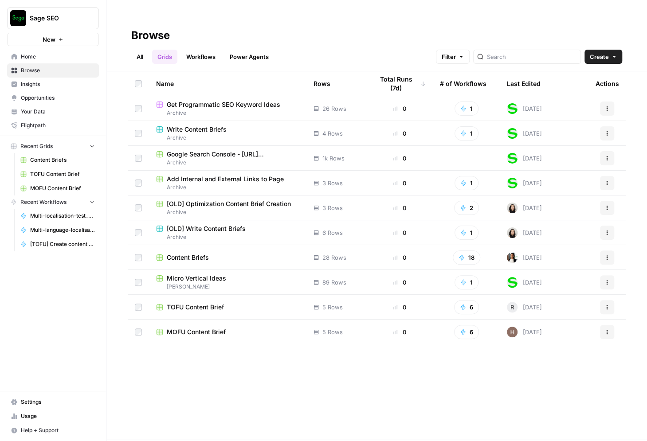
click at [203, 253] on span "Content Briefs" at bounding box center [188, 257] width 42 height 9
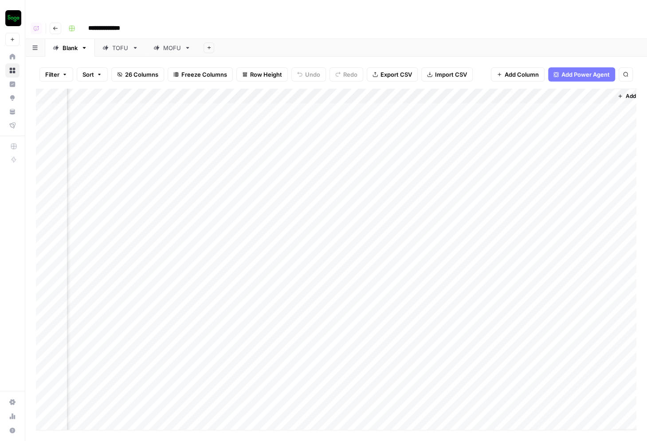
scroll to position [0, 890]
click at [405, 94] on div "Add Column" at bounding box center [336, 259] width 600 height 341
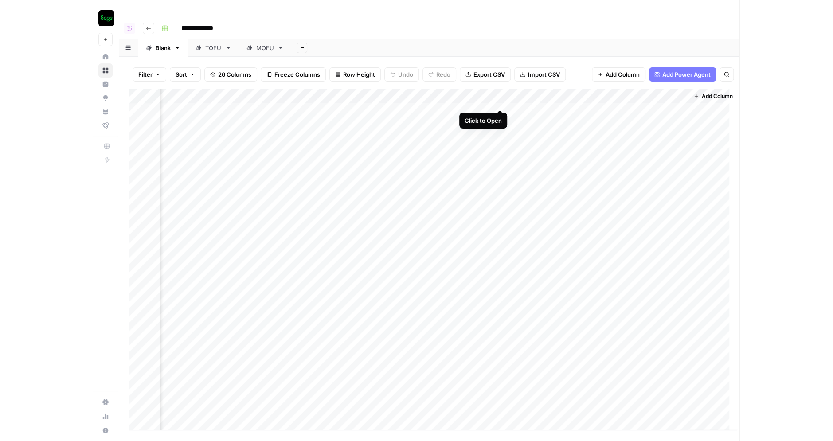
scroll to position [0, 882]
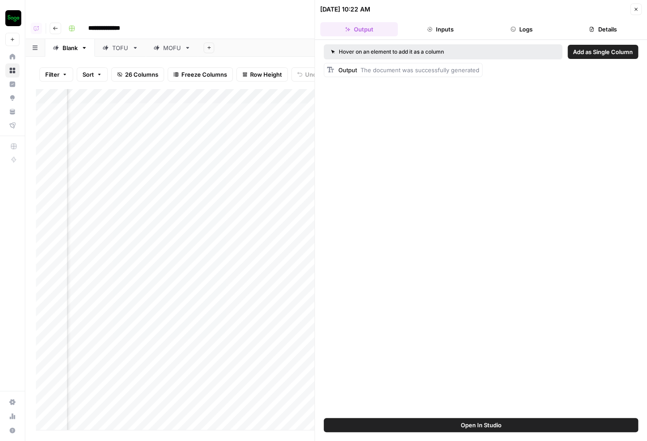
click at [505, 31] on button "Logs" at bounding box center [522, 29] width 78 height 14
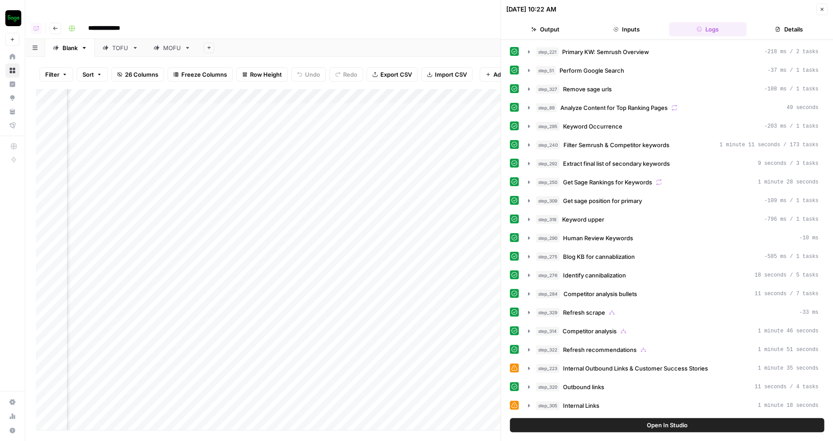
click at [537, 7] on icon "button" at bounding box center [821, 9] width 5 height 5
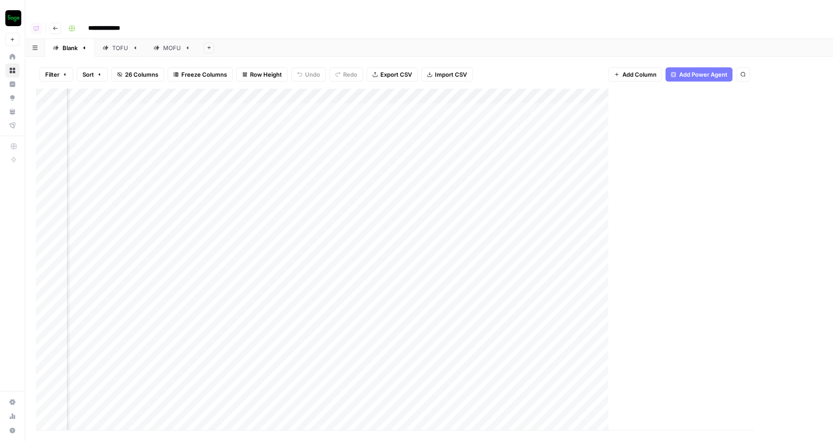
scroll to position [0, 693]
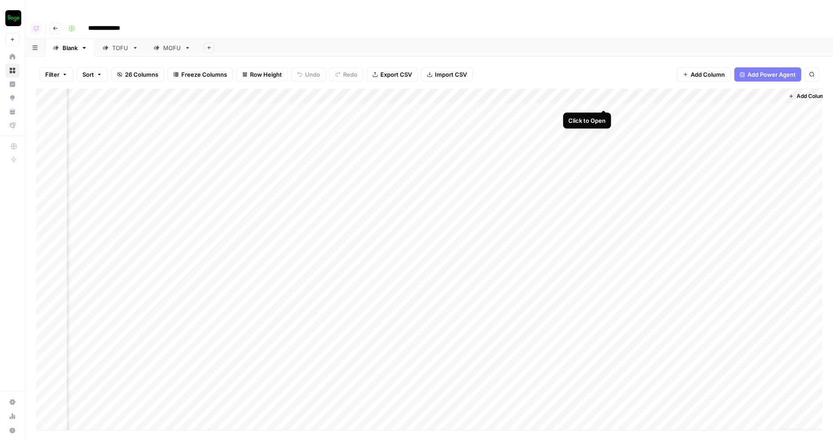
click at [537, 93] on div "Add Column" at bounding box center [429, 259] width 786 height 341
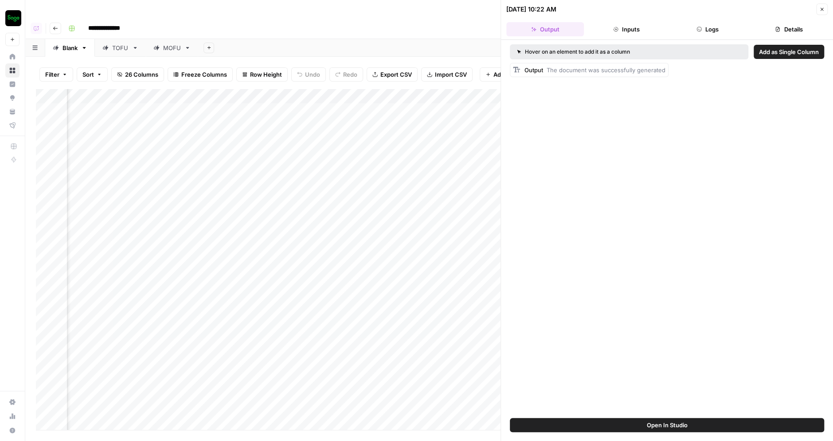
click at [537, 27] on button "Logs" at bounding box center [708, 29] width 78 height 14
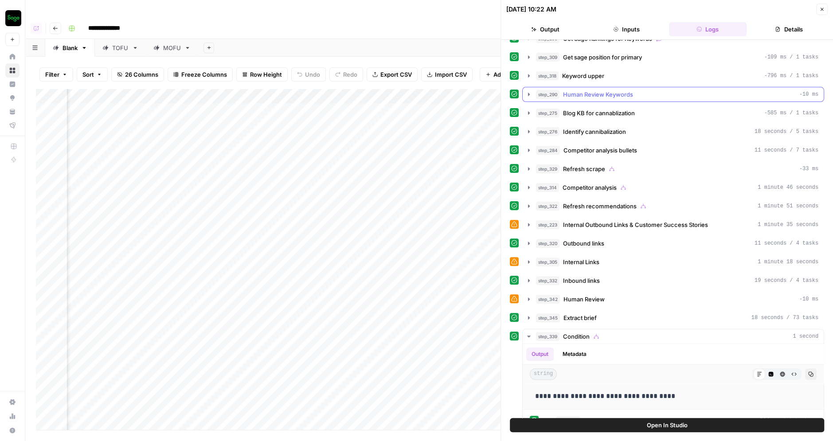
scroll to position [144, 0]
click at [537, 12] on icon "button" at bounding box center [821, 9] width 5 height 5
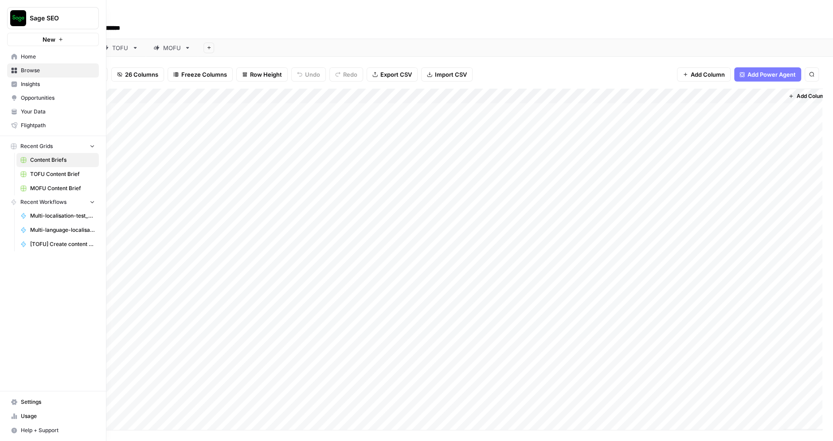
click at [40, 17] on span "Sage SEO" at bounding box center [57, 18] width 54 height 9
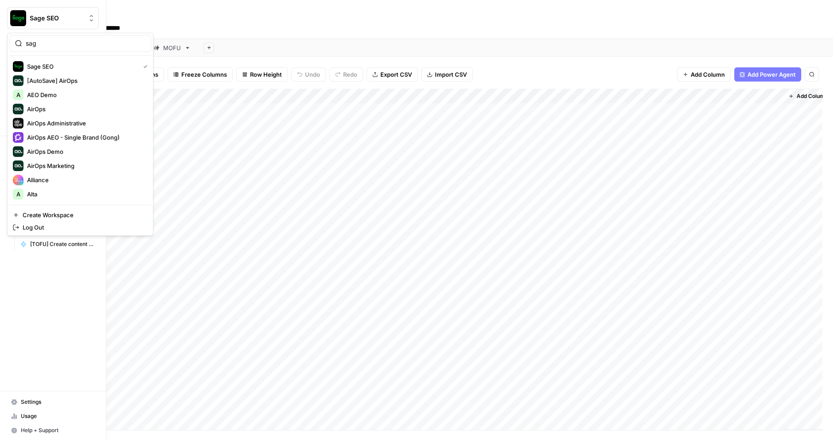
type input "sage"
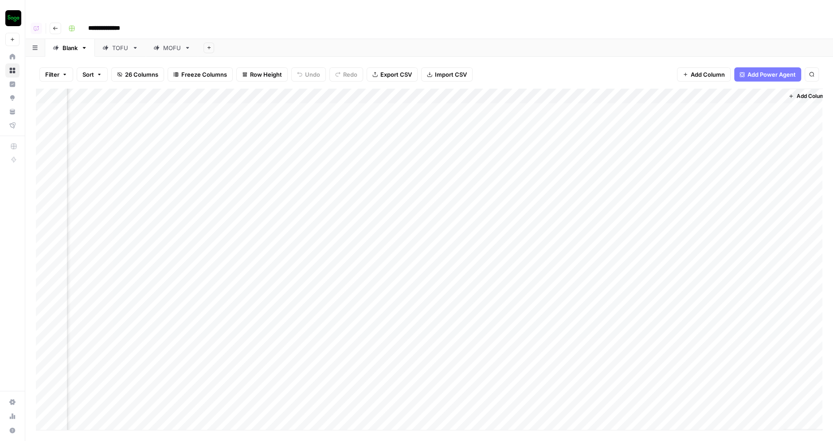
click at [17, 21] on img "Workspace: Sage SEO" at bounding box center [13, 18] width 16 height 16
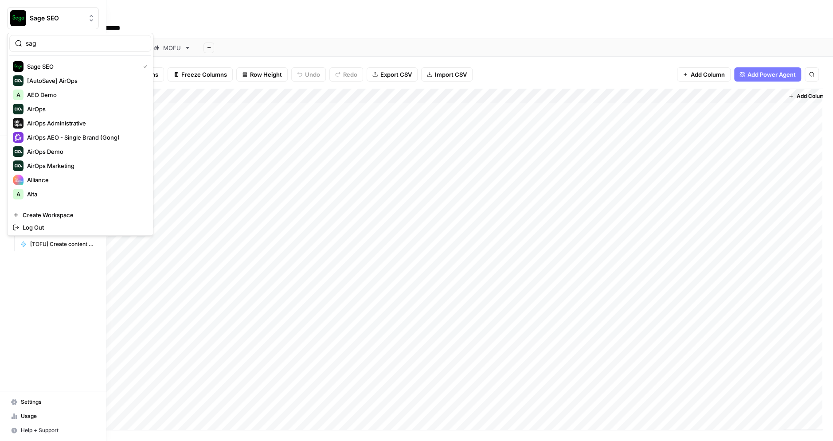
type input "sage"
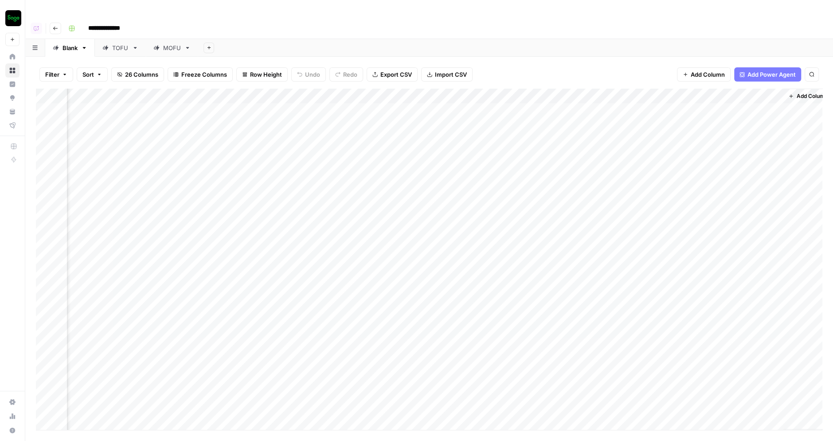
click at [17, 20] on img "Workspace: Sage SEO" at bounding box center [13, 18] width 16 height 16
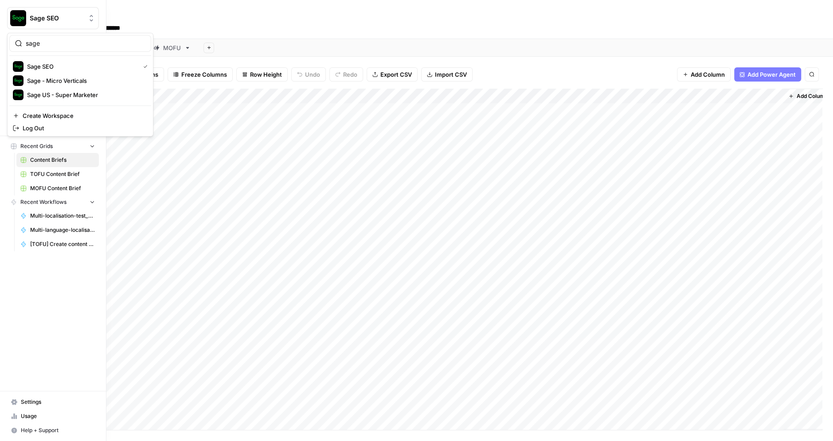
type input "sage"
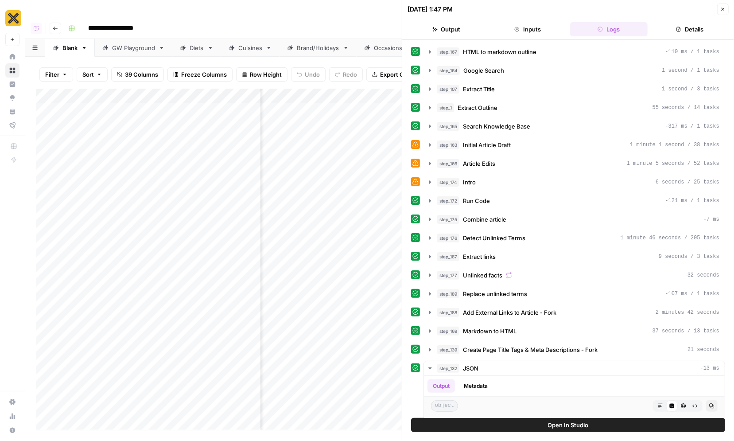
scroll to position [0, 2561]
click at [724, 9] on icon "button" at bounding box center [723, 9] width 5 height 5
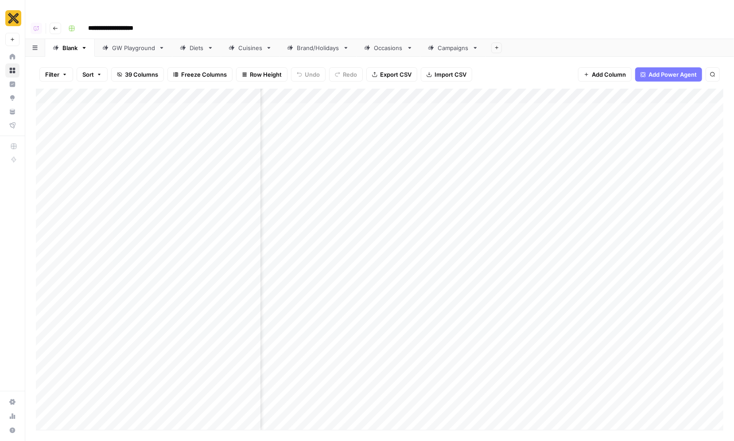
scroll to position [0, 1564]
click at [467, 92] on div "Add Column" at bounding box center [380, 259] width 688 height 341
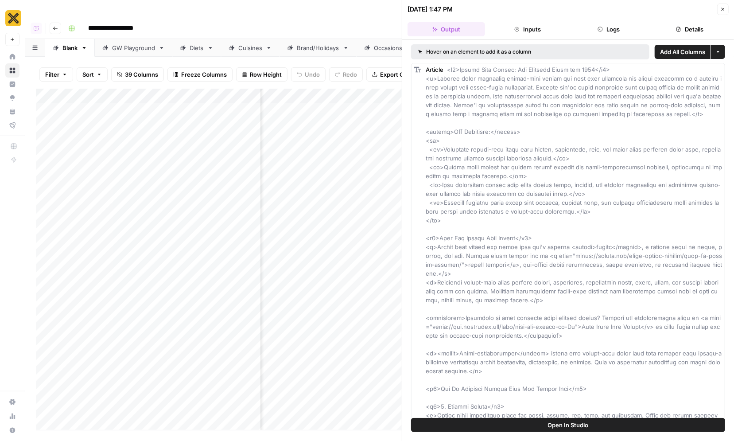
click at [613, 23] on button "Logs" at bounding box center [609, 29] width 78 height 14
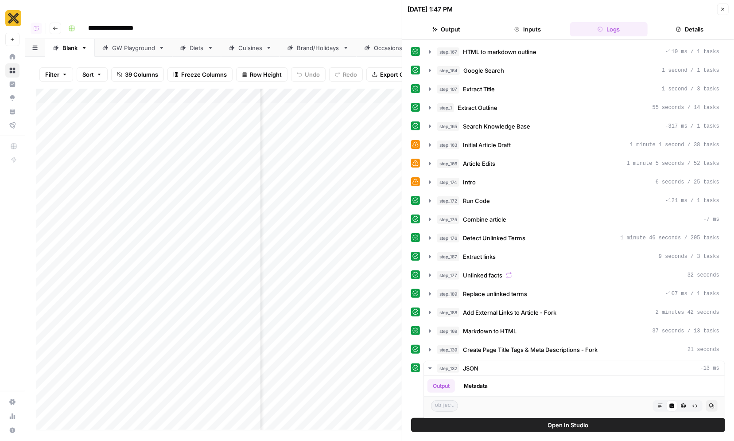
click at [722, 8] on icon "button" at bounding box center [723, 9] width 5 height 5
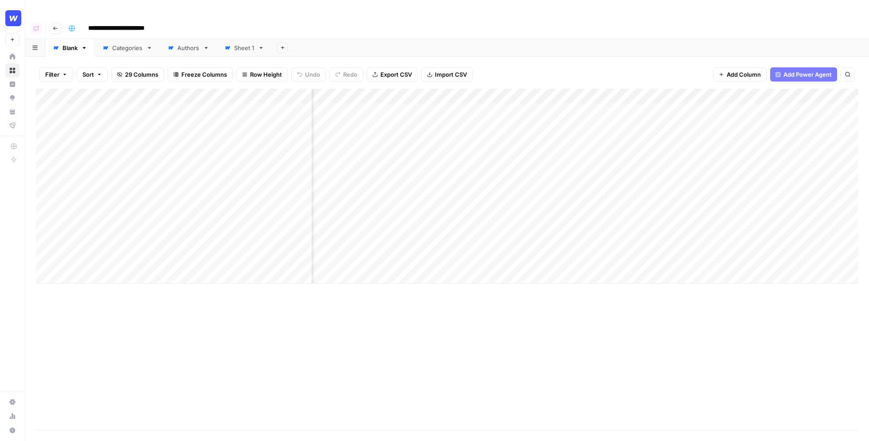
scroll to position [0, 324]
click at [530, 303] on div "Add Column" at bounding box center [447, 259] width 822 height 341
